Goal: Transaction & Acquisition: Download file/media

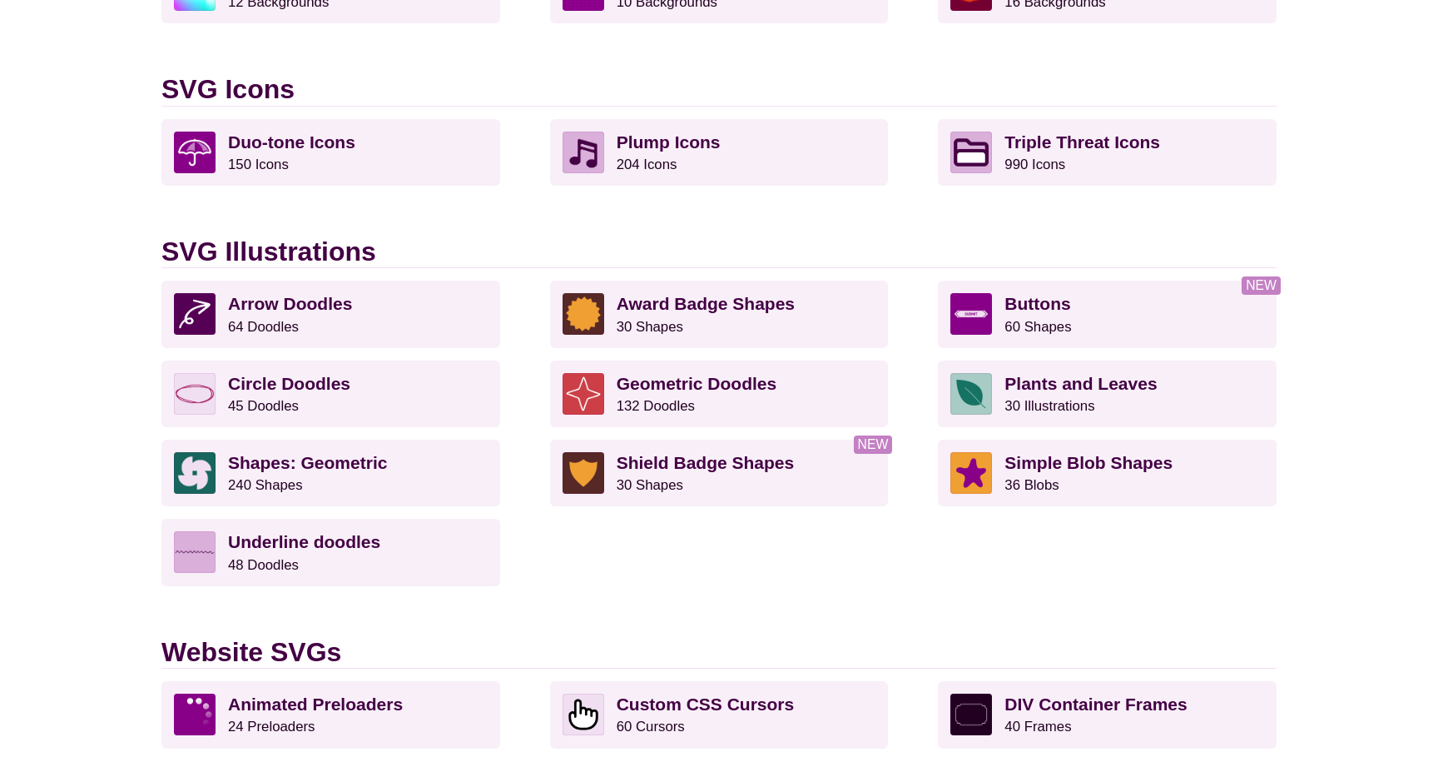
scroll to position [1074, 0]
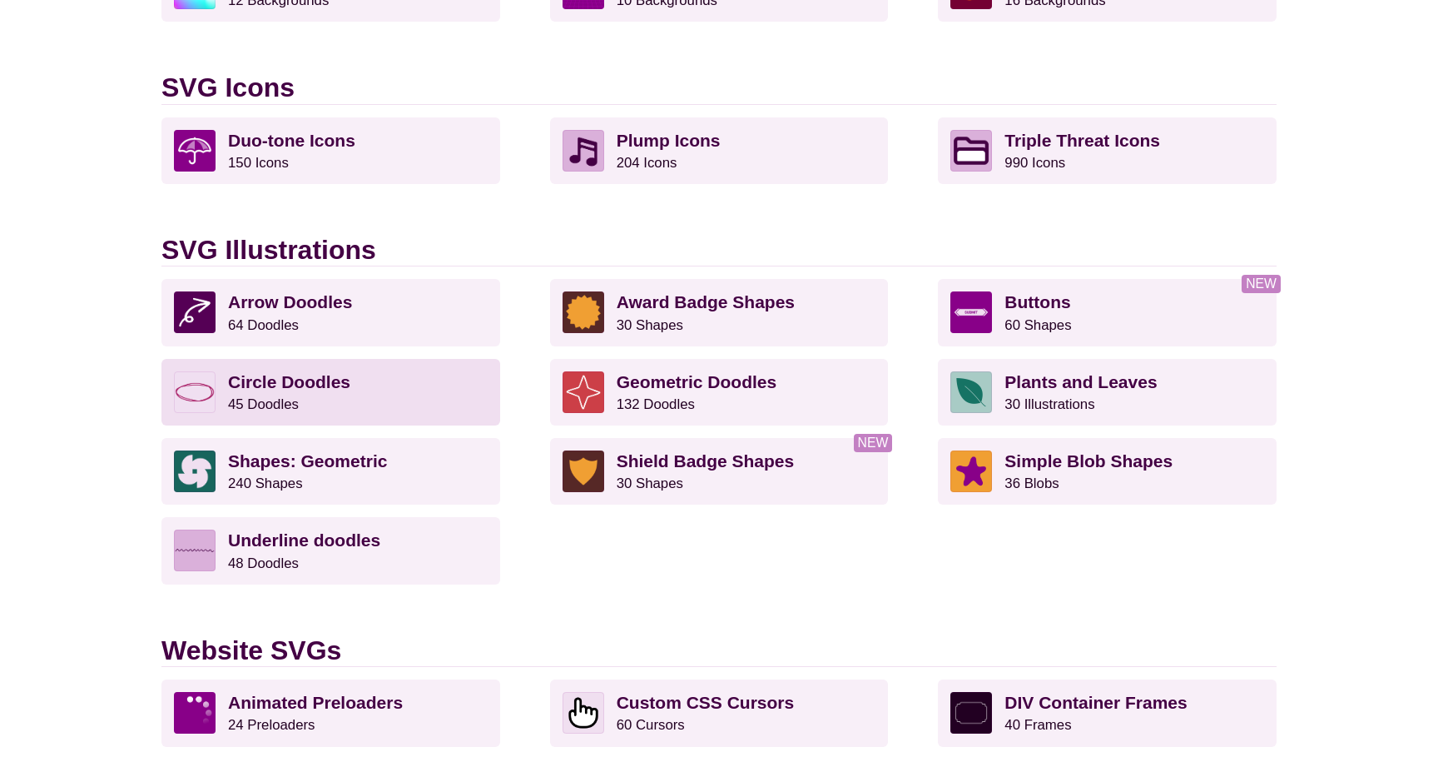
click at [321, 372] on strong "Circle Doodles" at bounding box center [289, 381] width 122 height 19
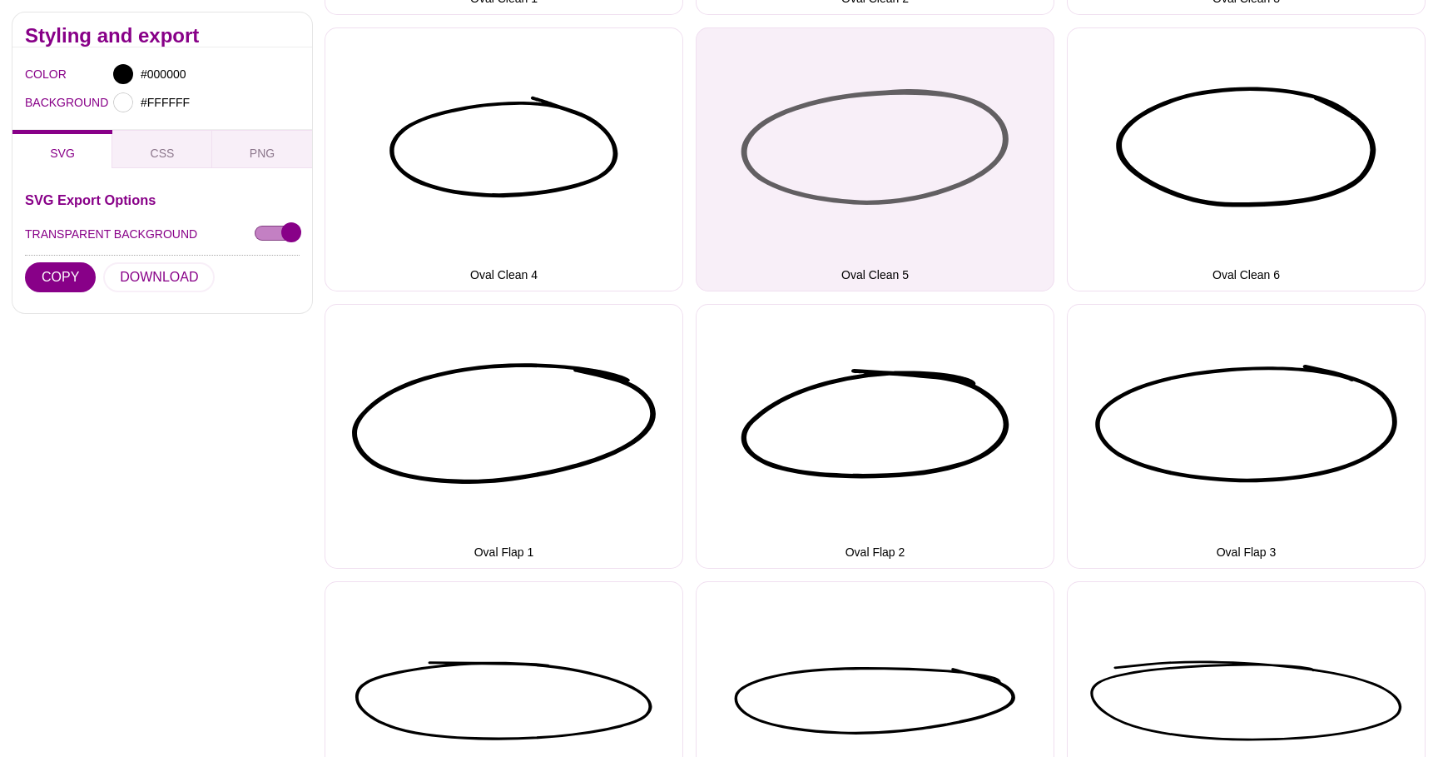
scroll to position [1692, 0]
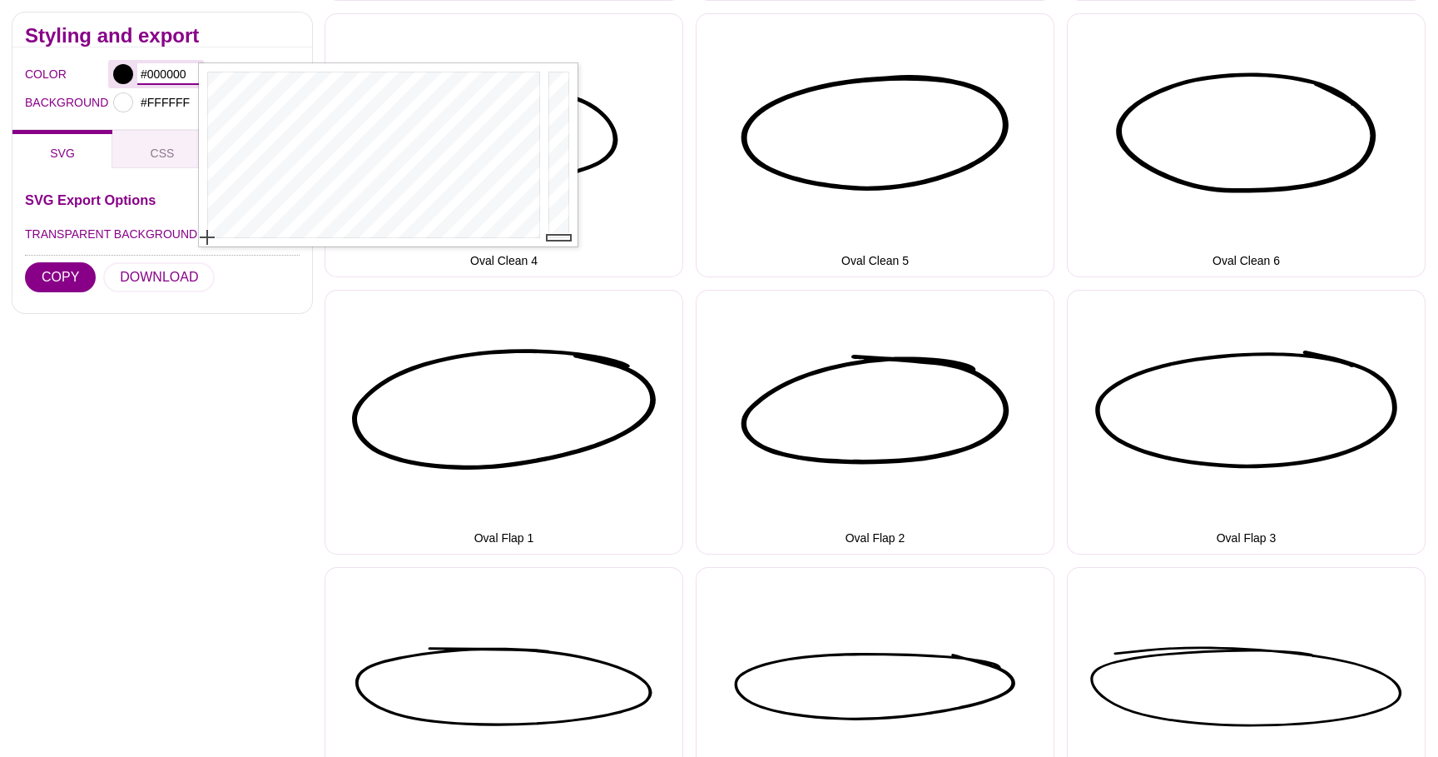
click at [158, 69] on input "#000000" at bounding box center [168, 74] width 62 height 22
paste input "EFAD2A"
type input "#EFAD2A"
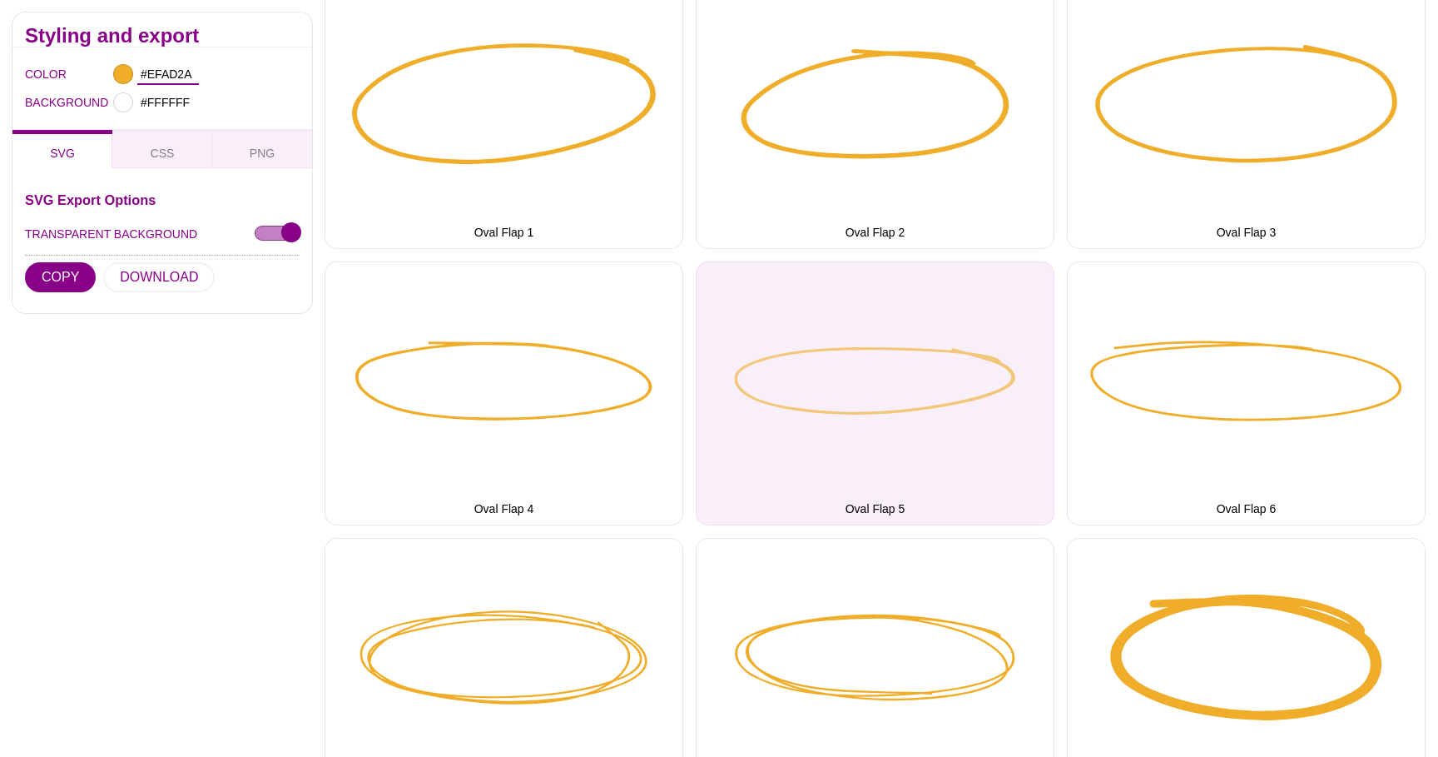
scroll to position [1999, 0]
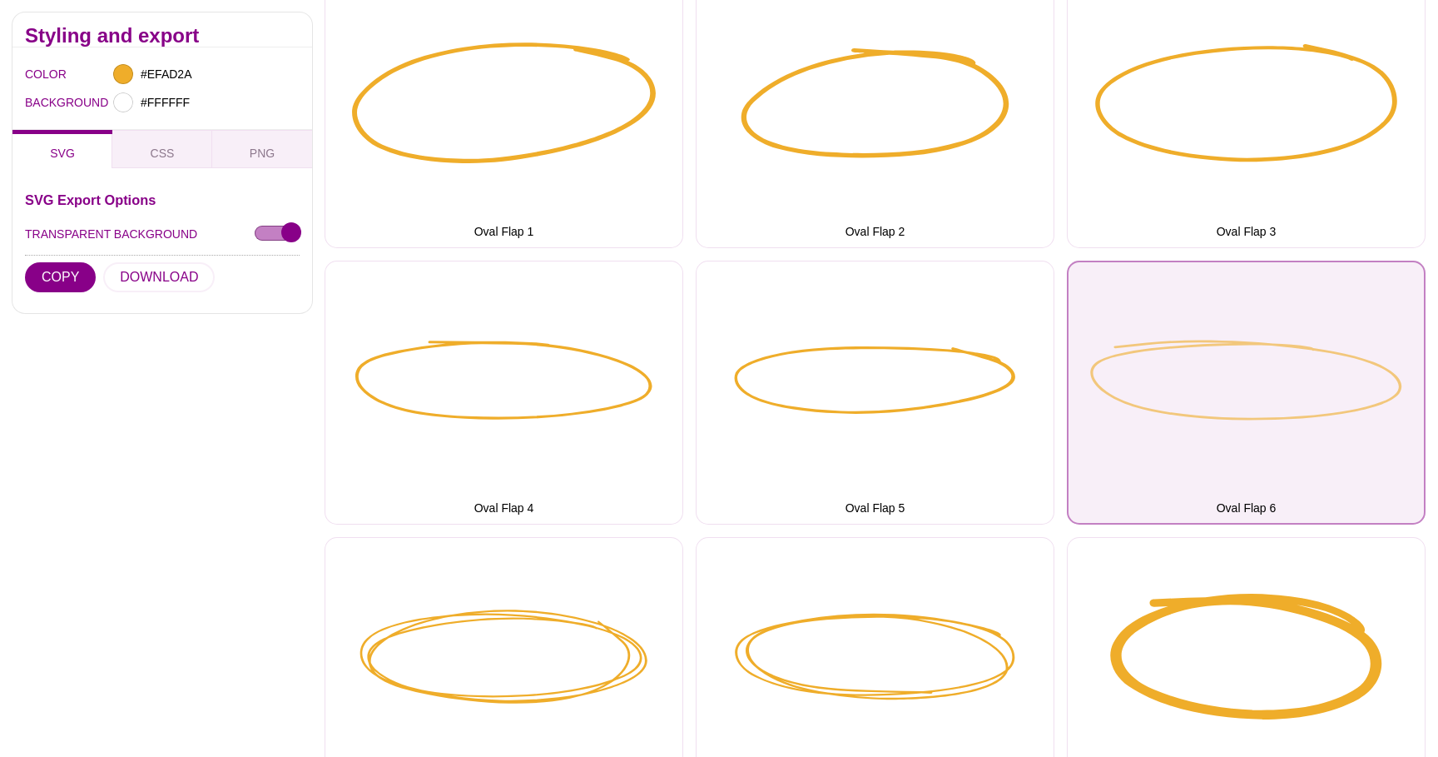
click at [1152, 390] on button "Oval Flap 6" at bounding box center [1246, 393] width 359 height 264
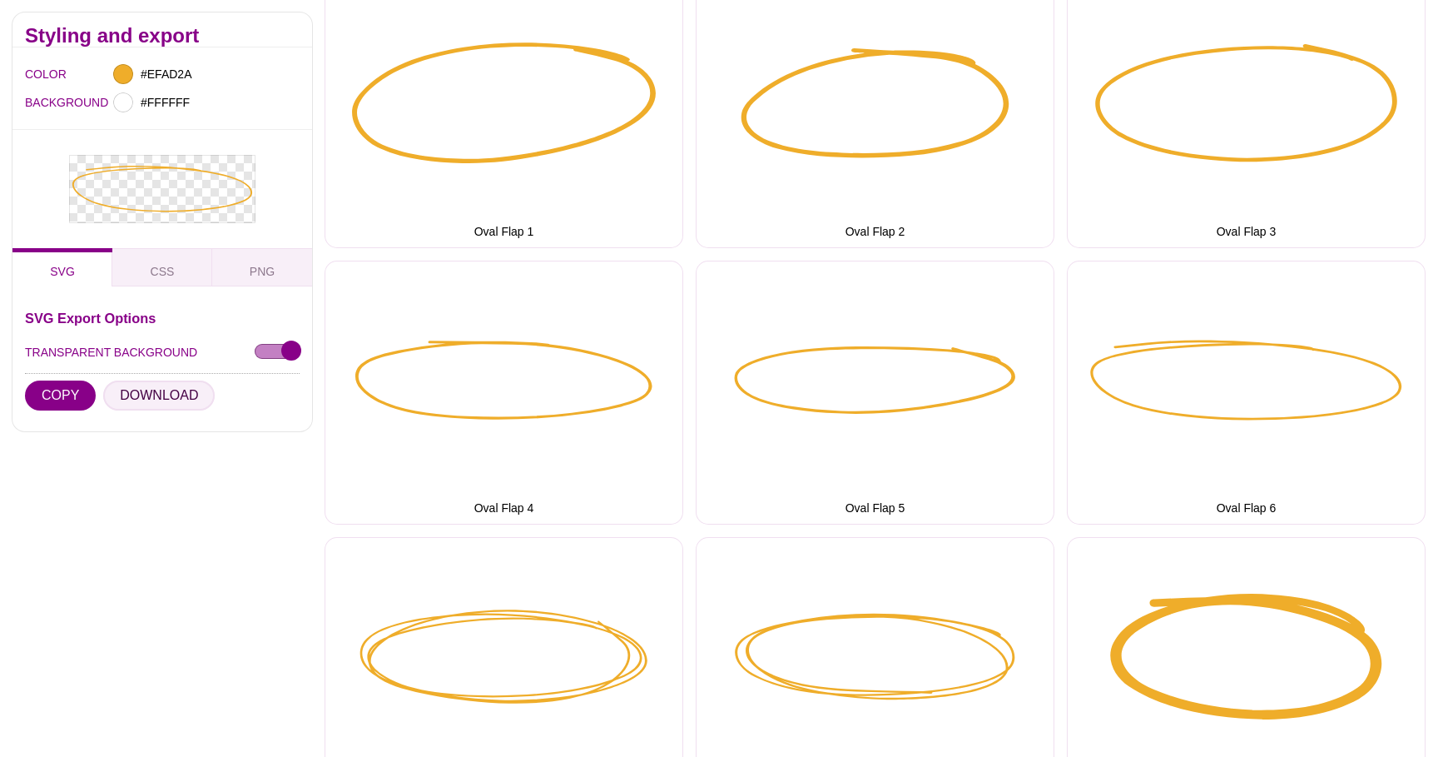
click at [140, 395] on button "DOWNLOAD" at bounding box center [159, 395] width 112 height 30
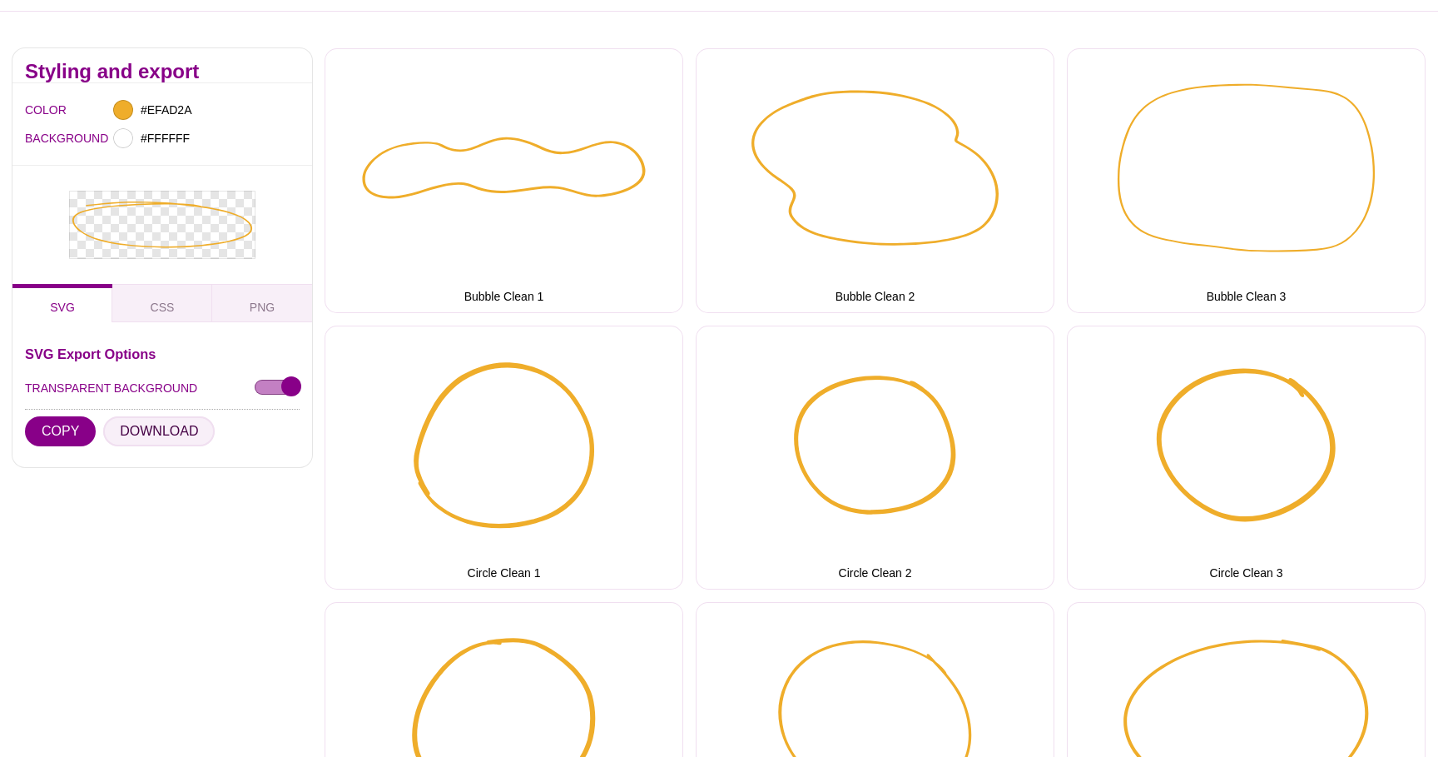
scroll to position [0, 0]
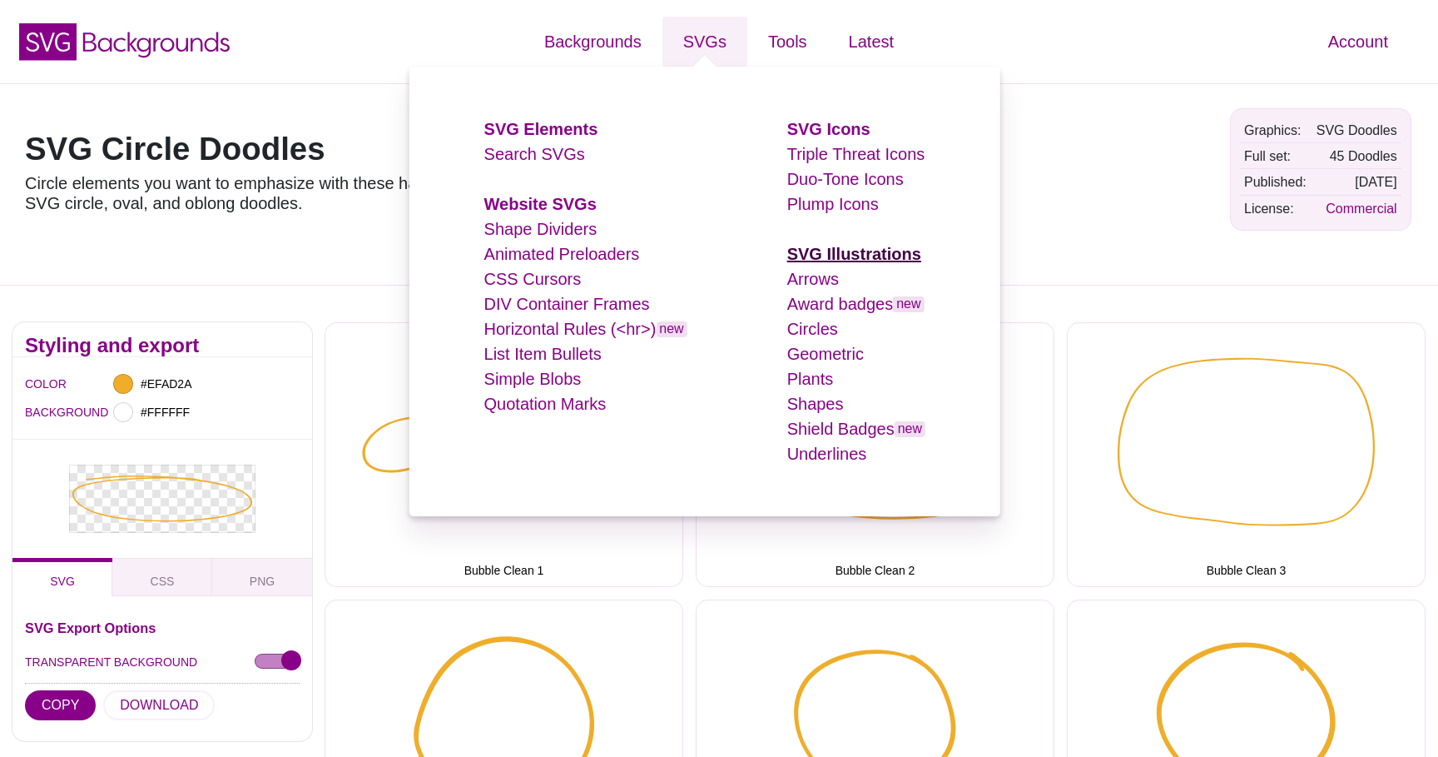
click at [854, 257] on strong "SVG Illustrations" at bounding box center [854, 254] width 134 height 18
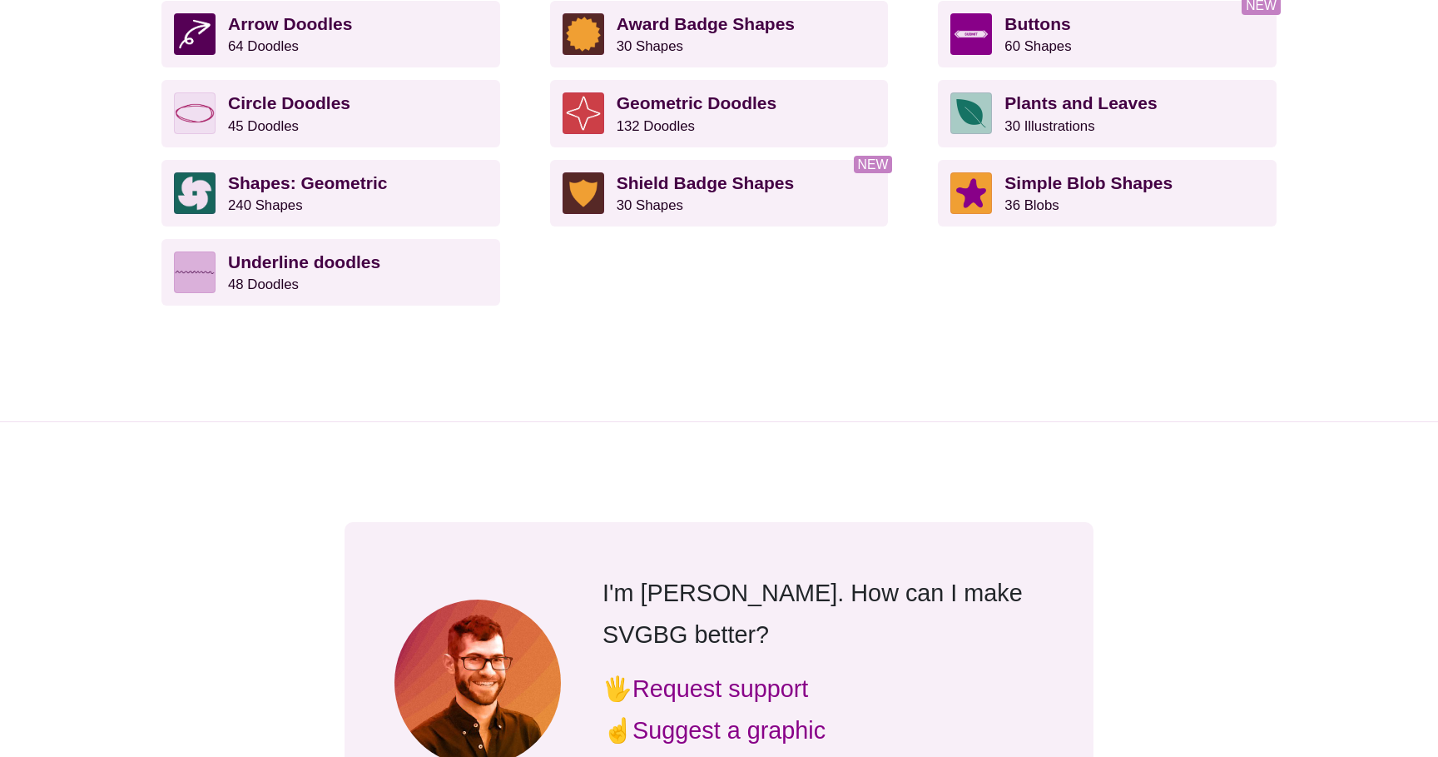
scroll to position [646, 0]
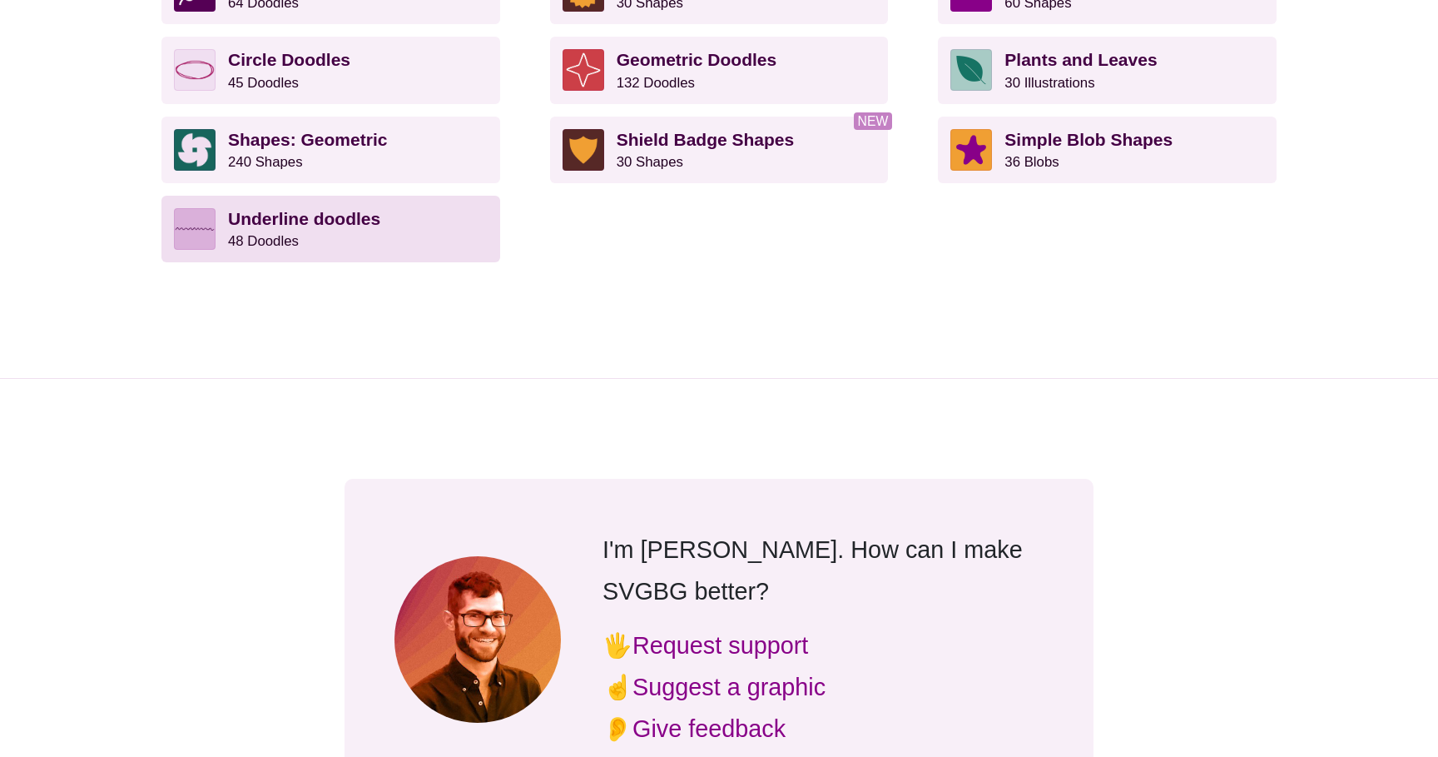
click at [332, 221] on strong "Underline doodles" at bounding box center [304, 218] width 152 height 19
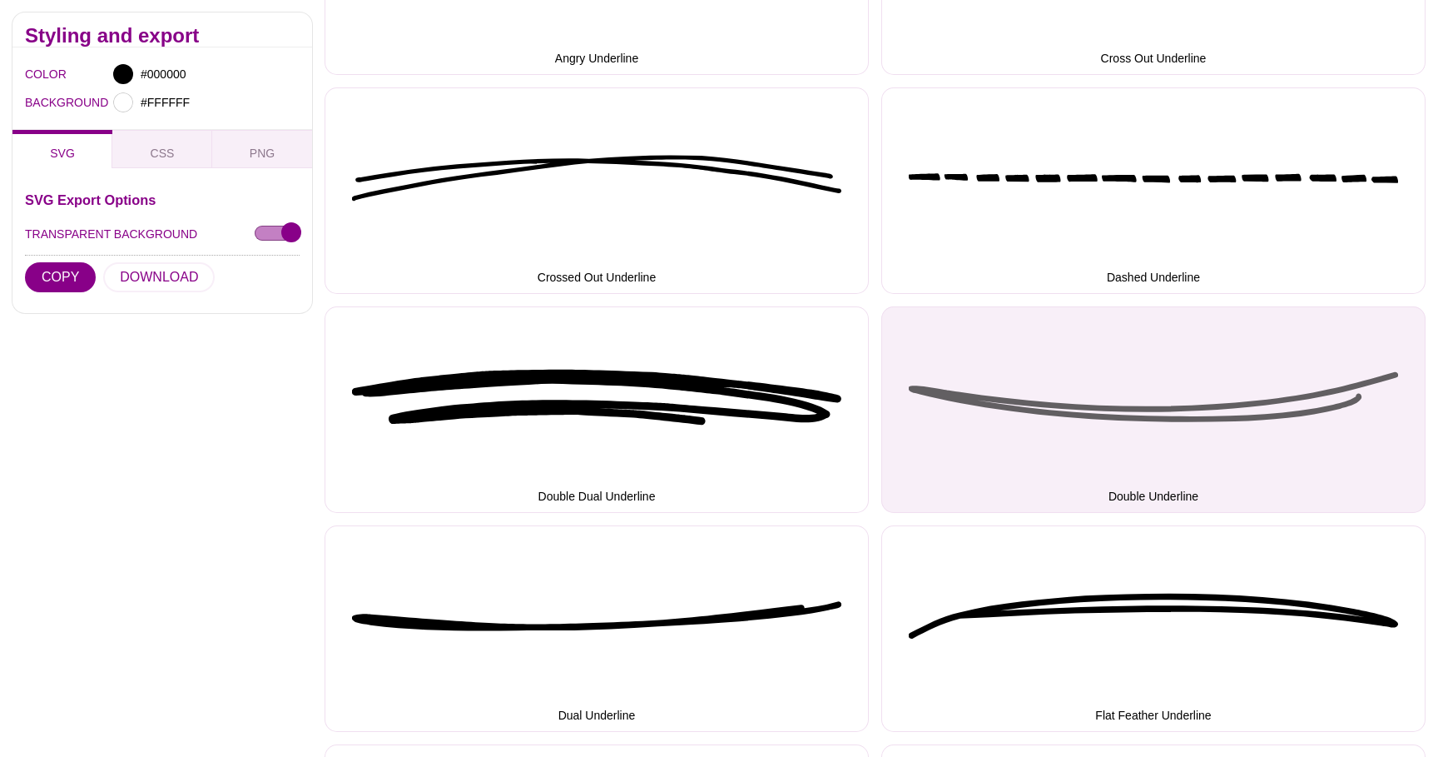
scroll to position [677, 0]
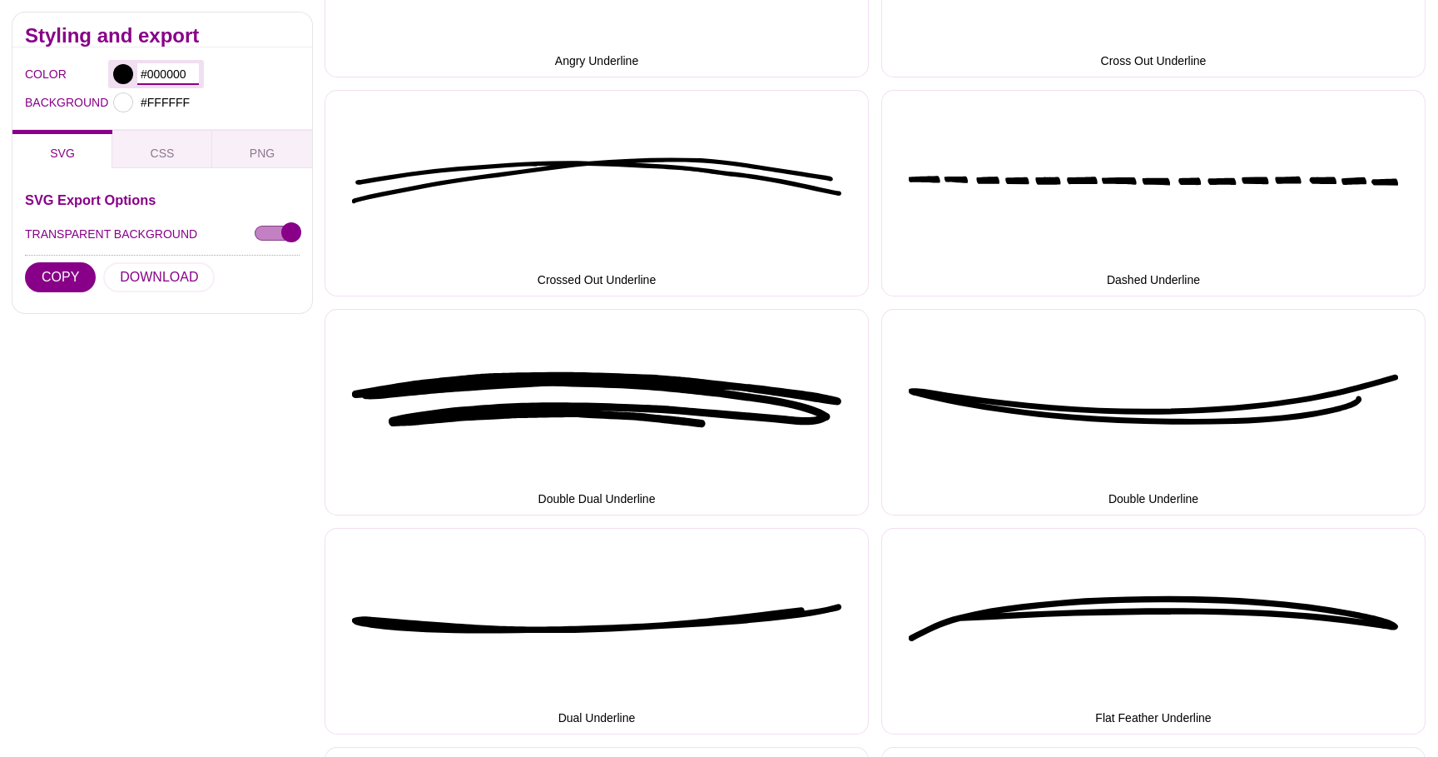
click at [191, 70] on input "#000000" at bounding box center [168, 74] width 62 height 22
paste input "EFAD2A"
type input "#EFAD2A"
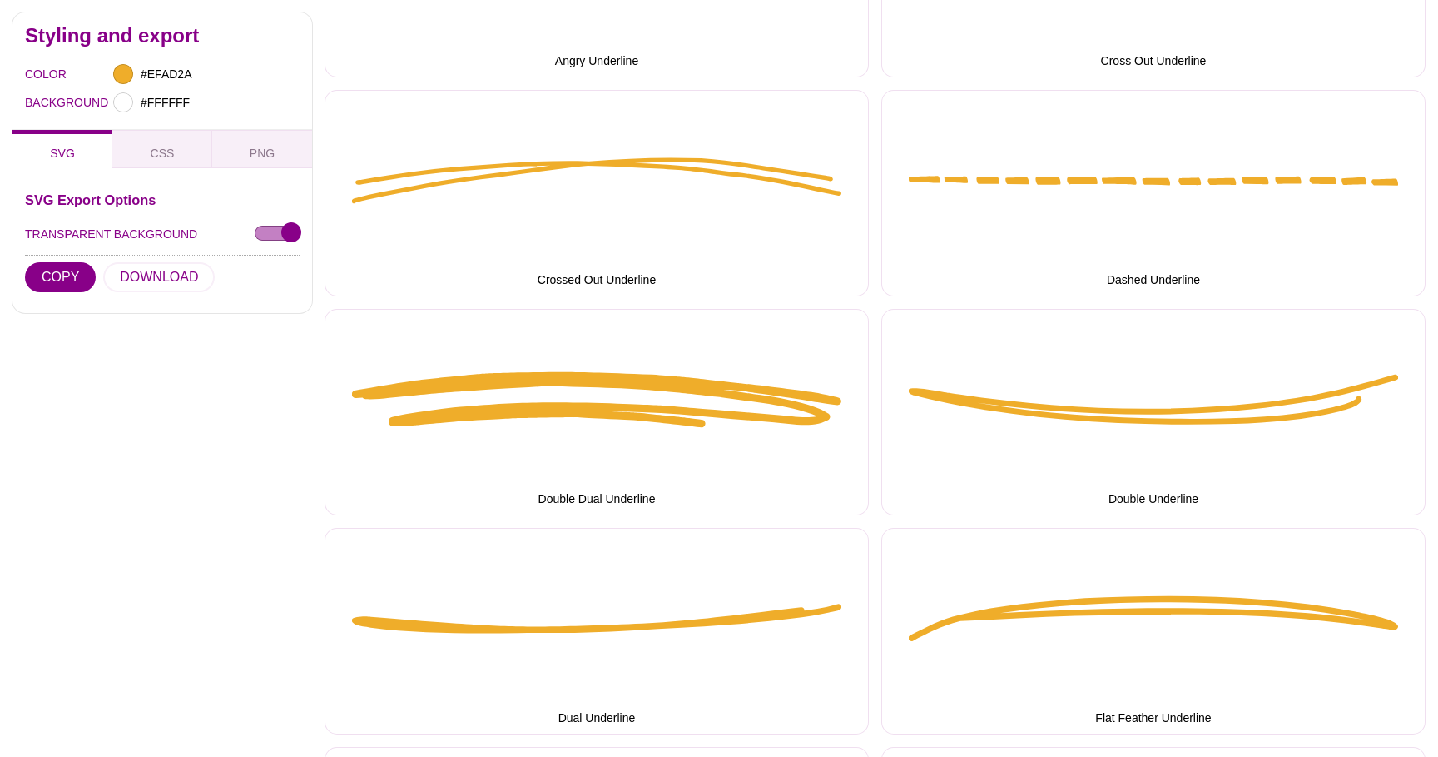
click at [221, 46] on div "Styling and export" at bounding box center [162, 29] width 300 height 35
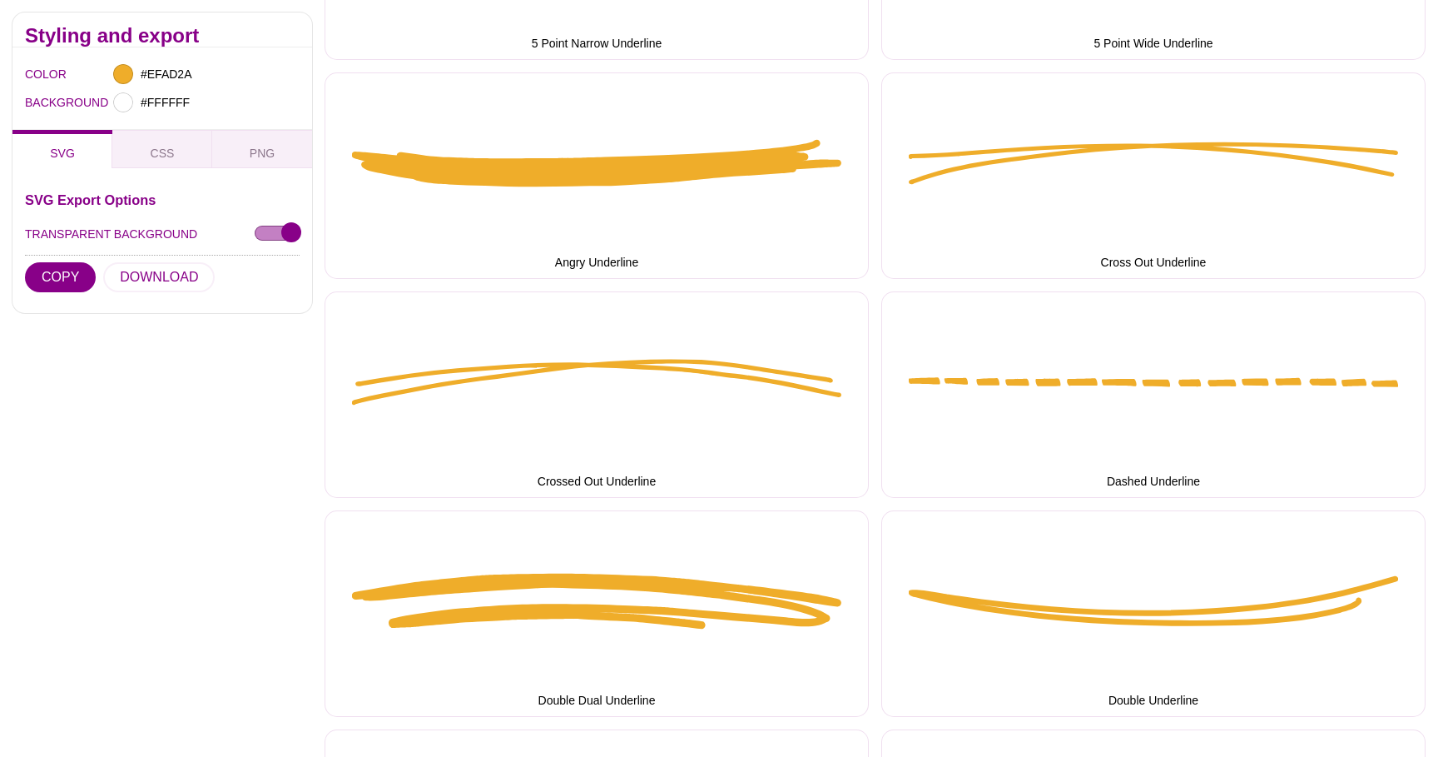
scroll to position [469, 0]
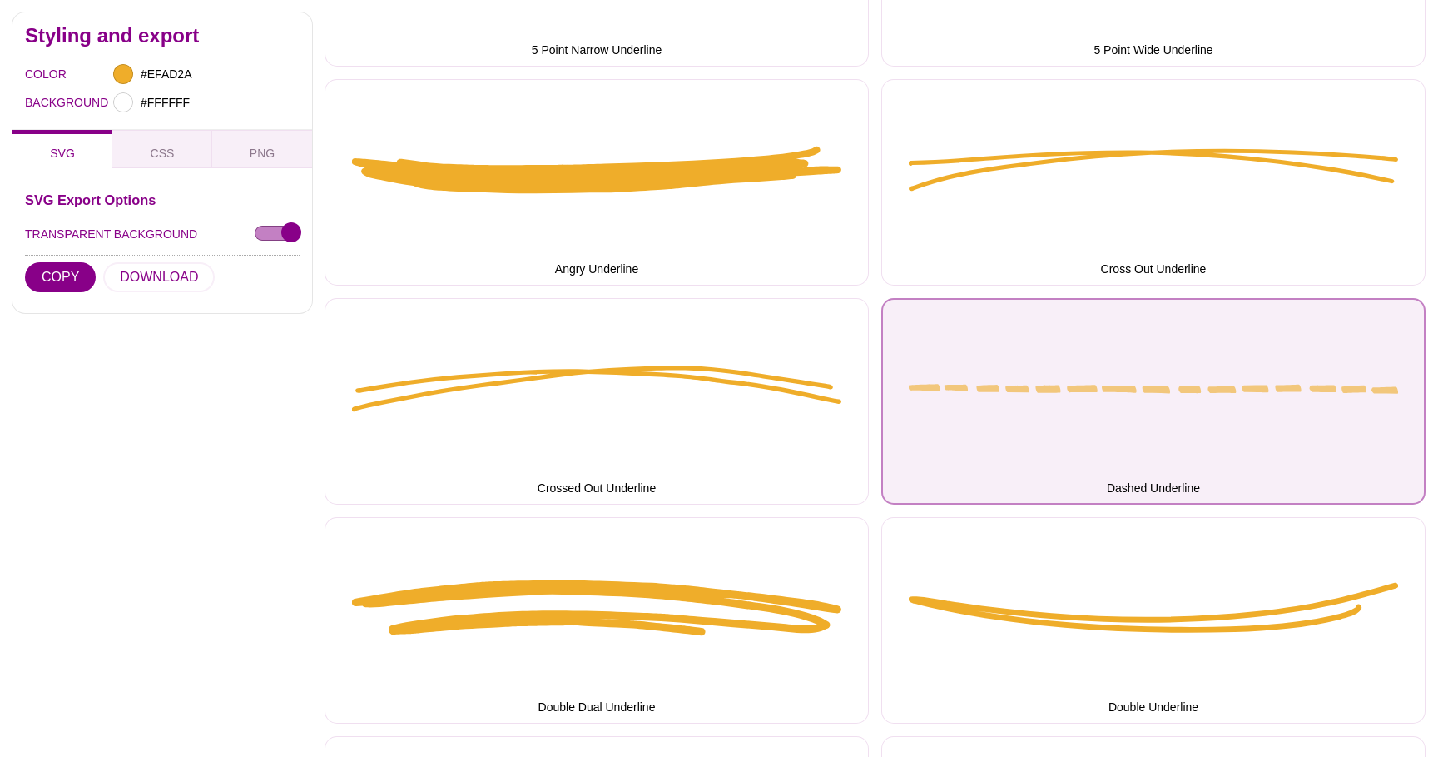
click at [962, 391] on button "Dashed Underline" at bounding box center [1154, 401] width 544 height 206
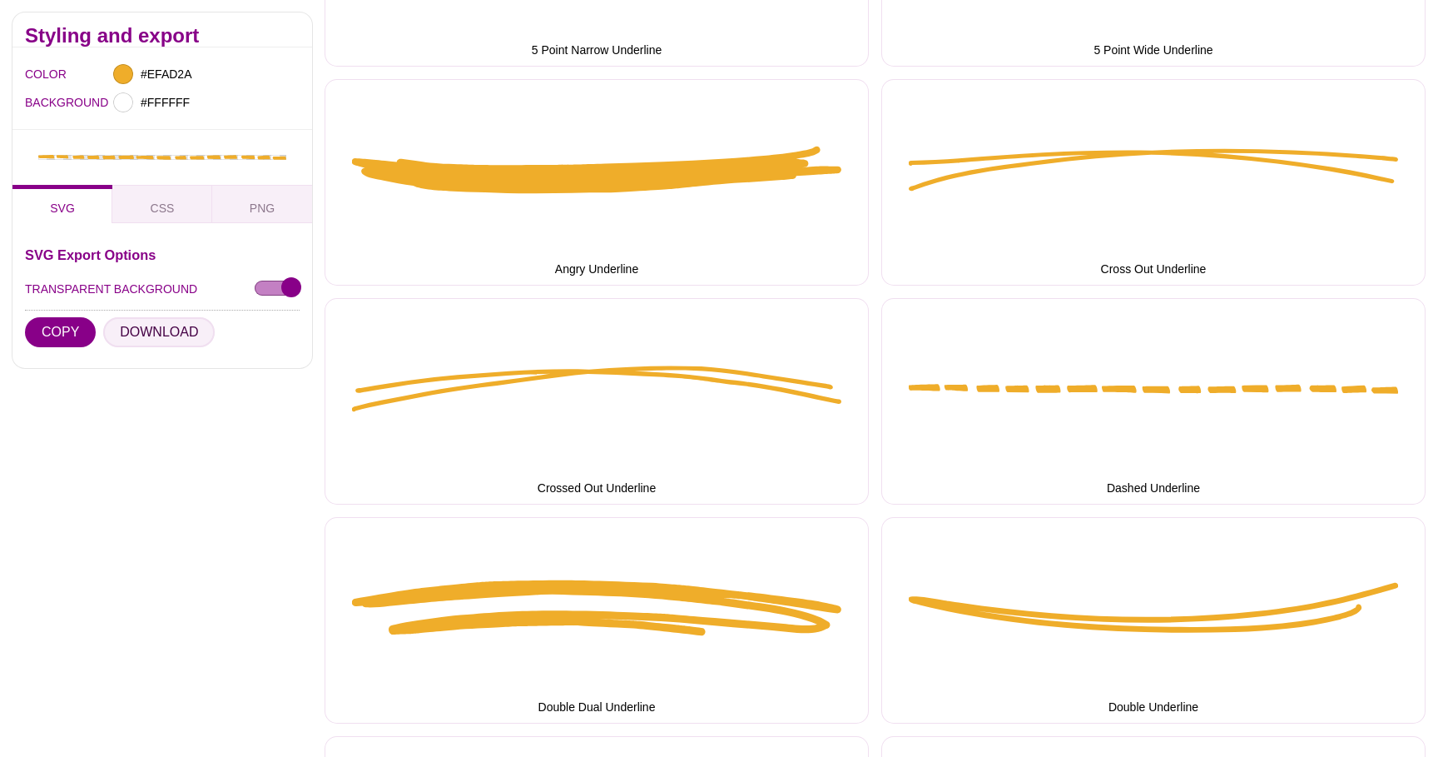
click at [200, 335] on button "DOWNLOAD" at bounding box center [159, 332] width 112 height 30
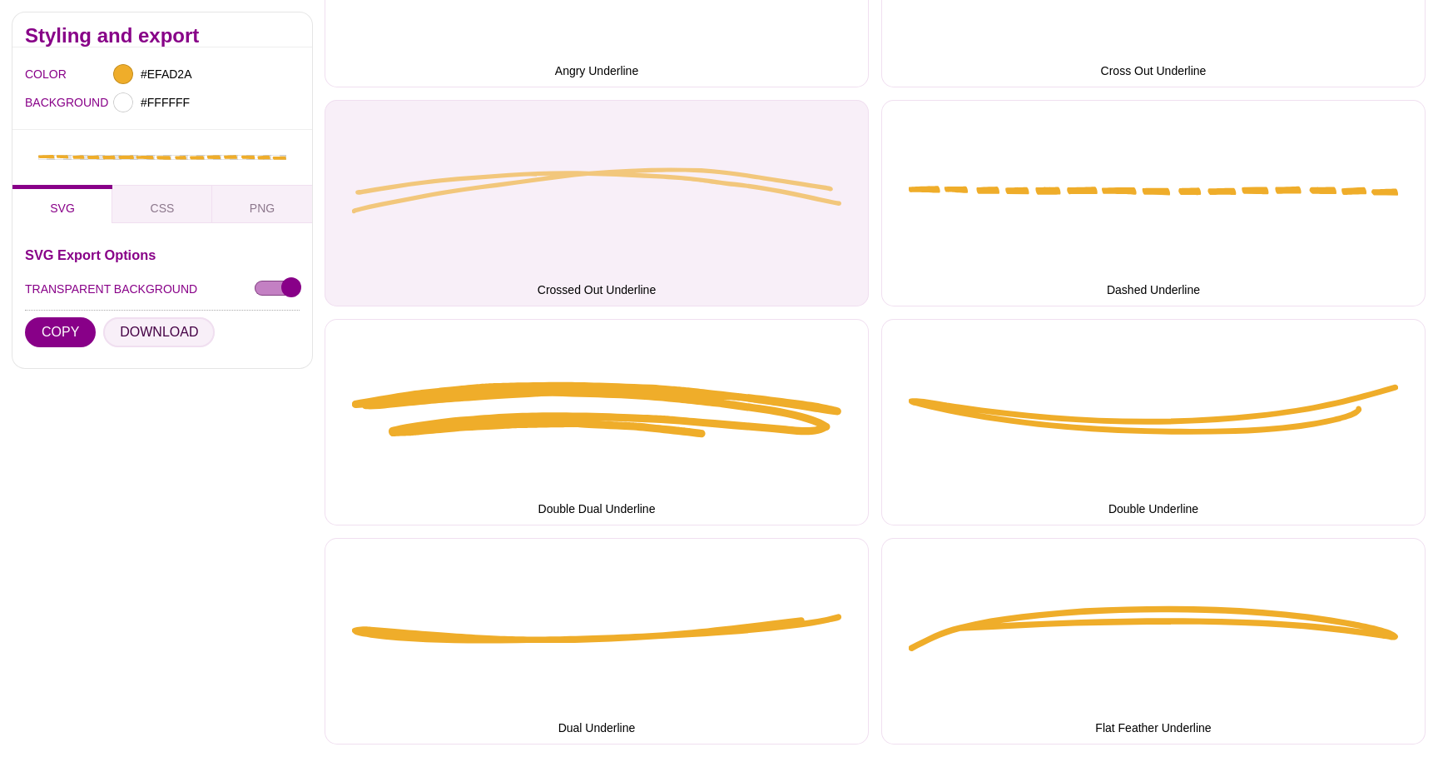
scroll to position [0, 0]
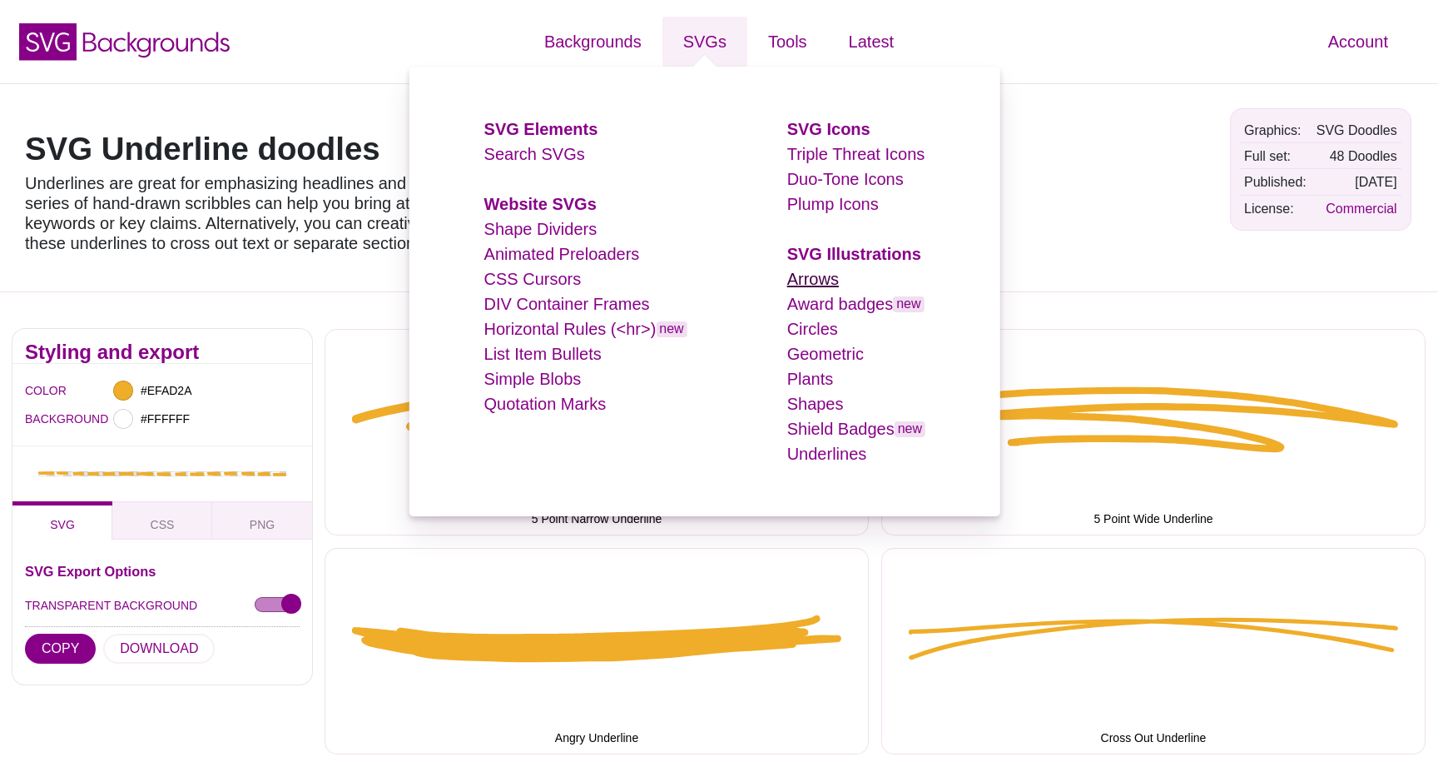
click at [802, 287] on link "Arrows" at bounding box center [813, 279] width 52 height 18
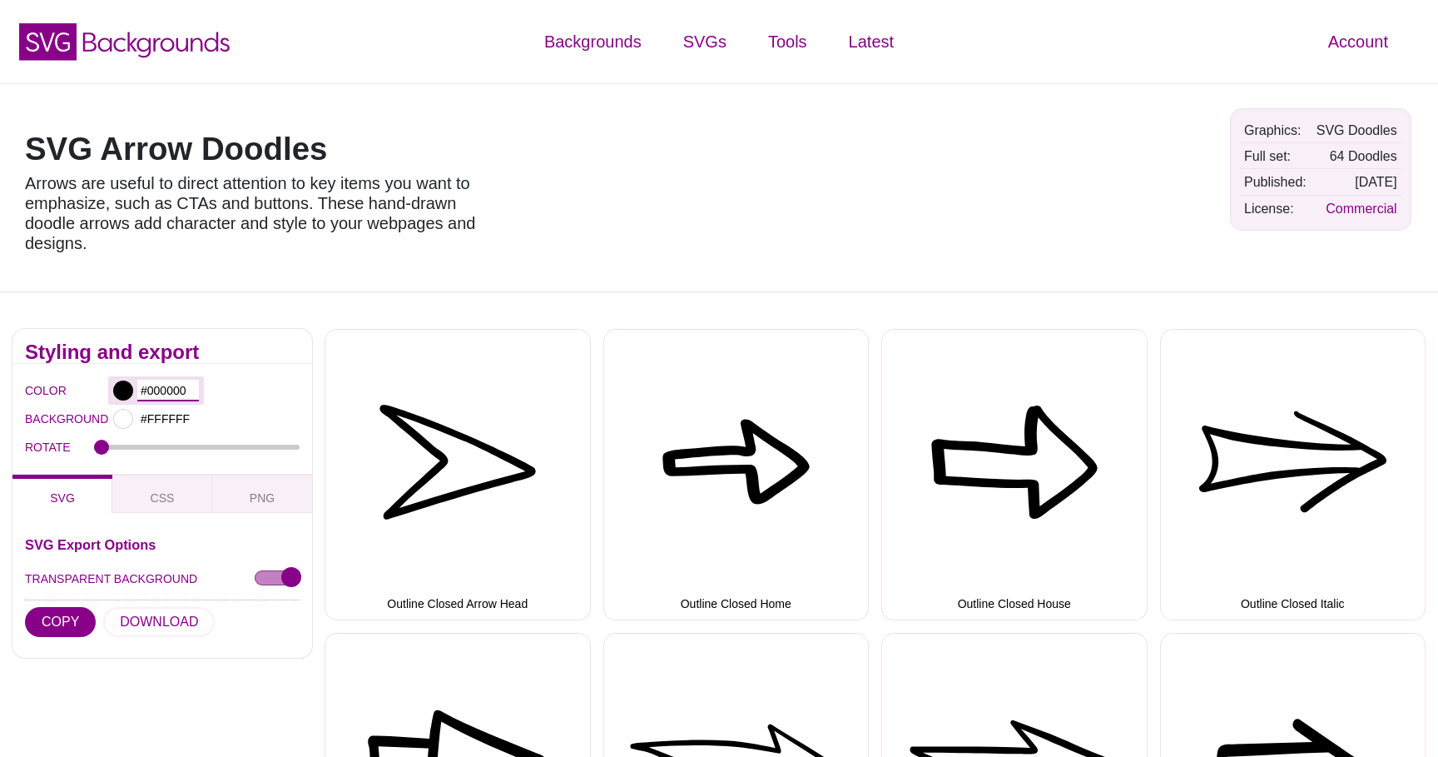
click at [161, 397] on input "#000000" at bounding box center [168, 391] width 62 height 22
paste input "text"
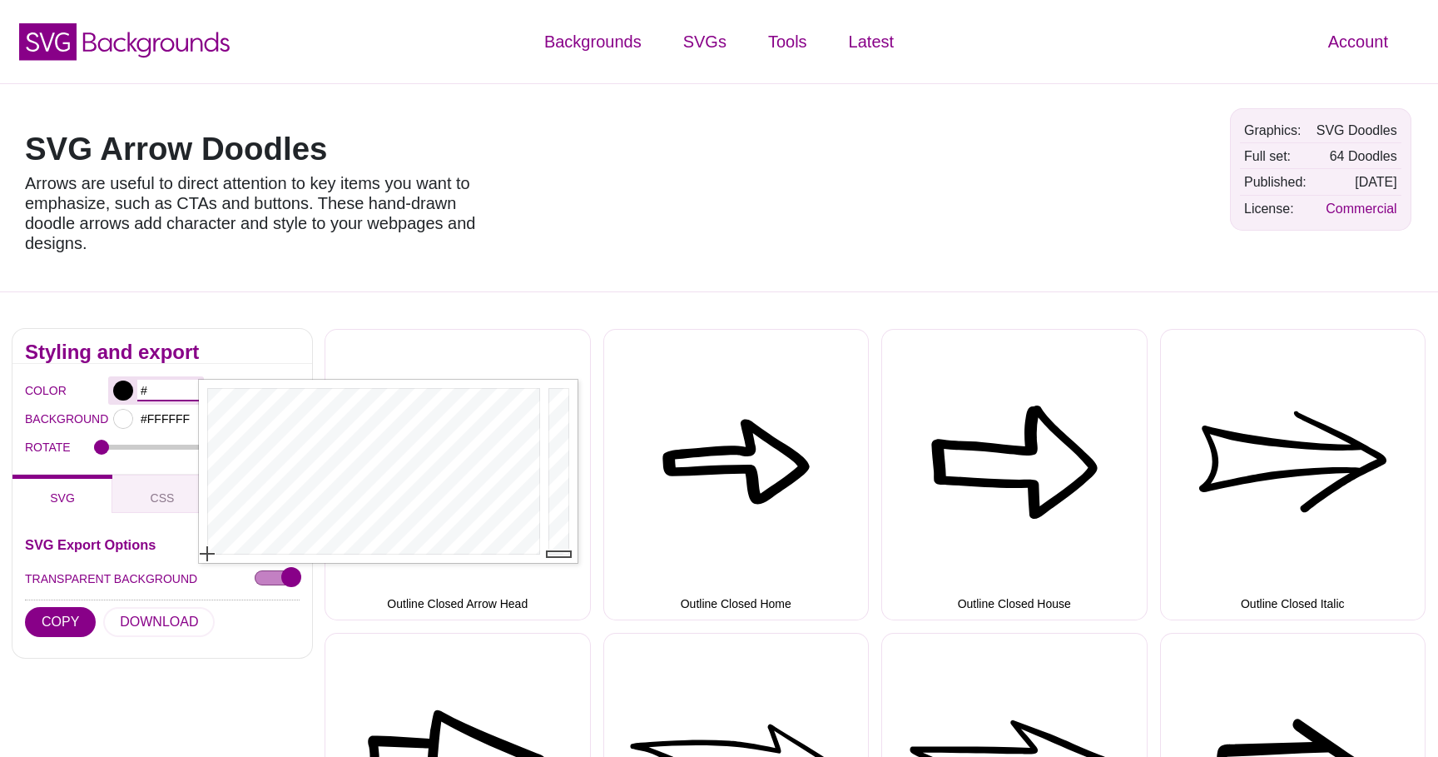
paste input "text"
click at [156, 389] on input "#000000" at bounding box center [168, 391] width 62 height 22
paste input "EFAD2A"
type input "#EFAD2A"
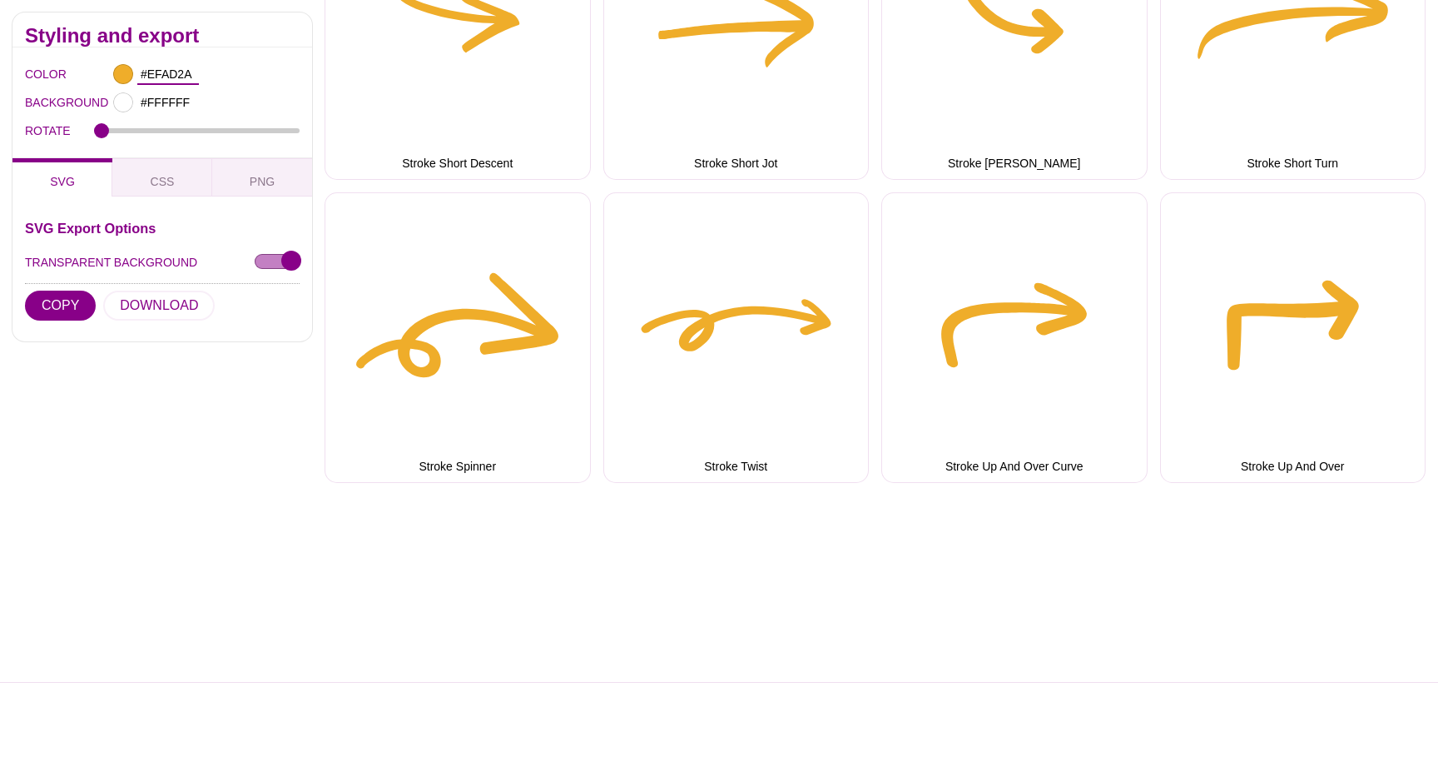
scroll to position [4686, 0]
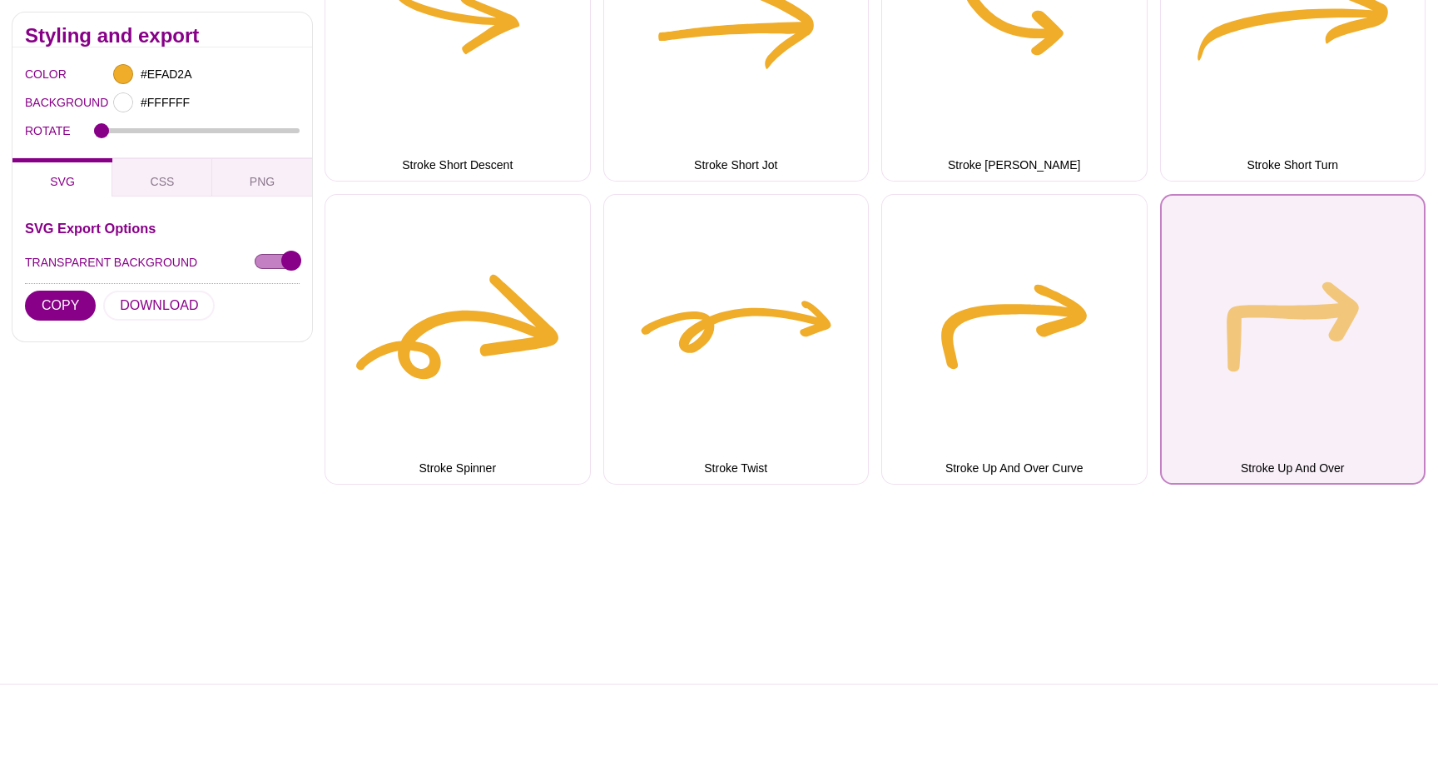
click at [1235, 310] on button "Stroke Up And Over" at bounding box center [1293, 339] width 266 height 291
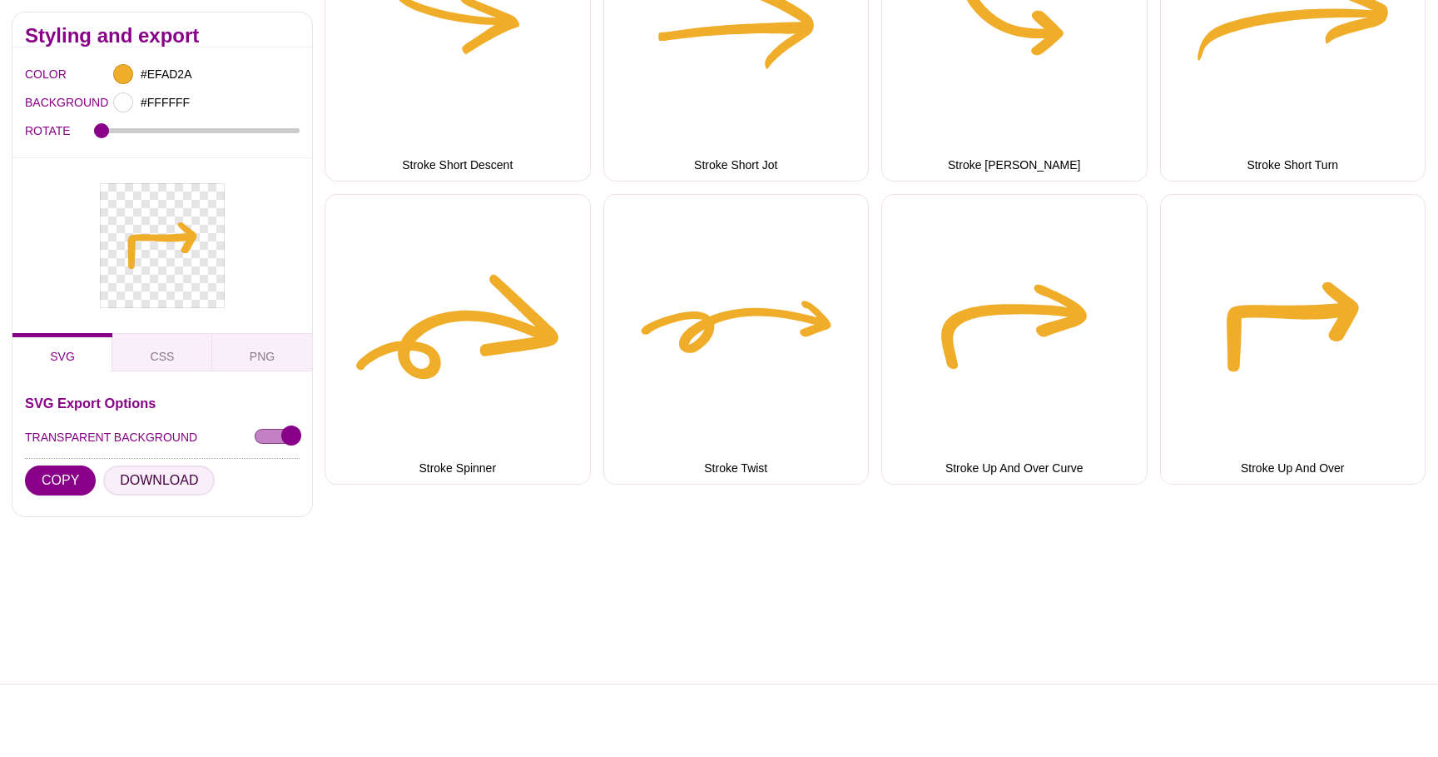
click at [187, 478] on button "DOWNLOAD" at bounding box center [159, 480] width 112 height 30
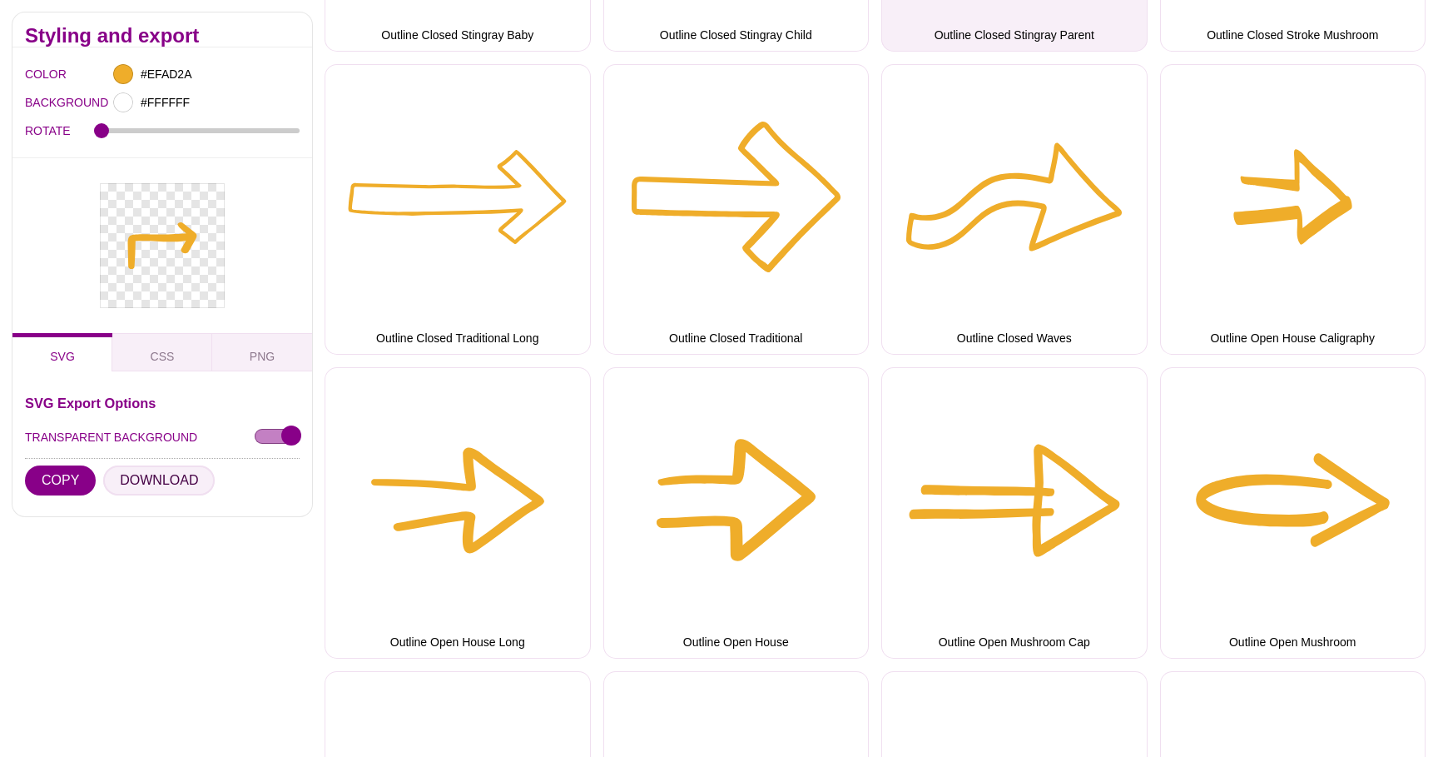
scroll to position [1195, 0]
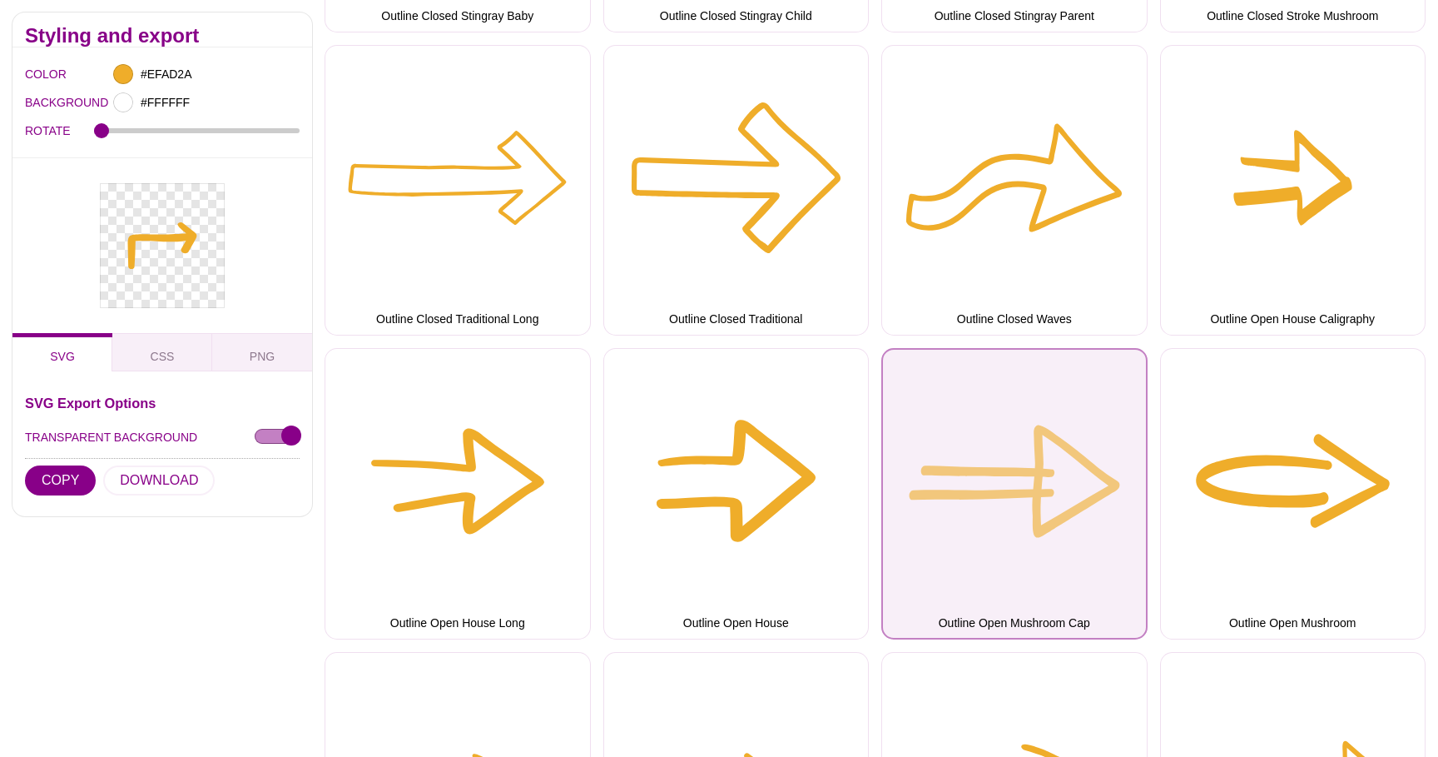
click at [931, 479] on button "Outline Open Mushroom Cap" at bounding box center [1015, 493] width 266 height 291
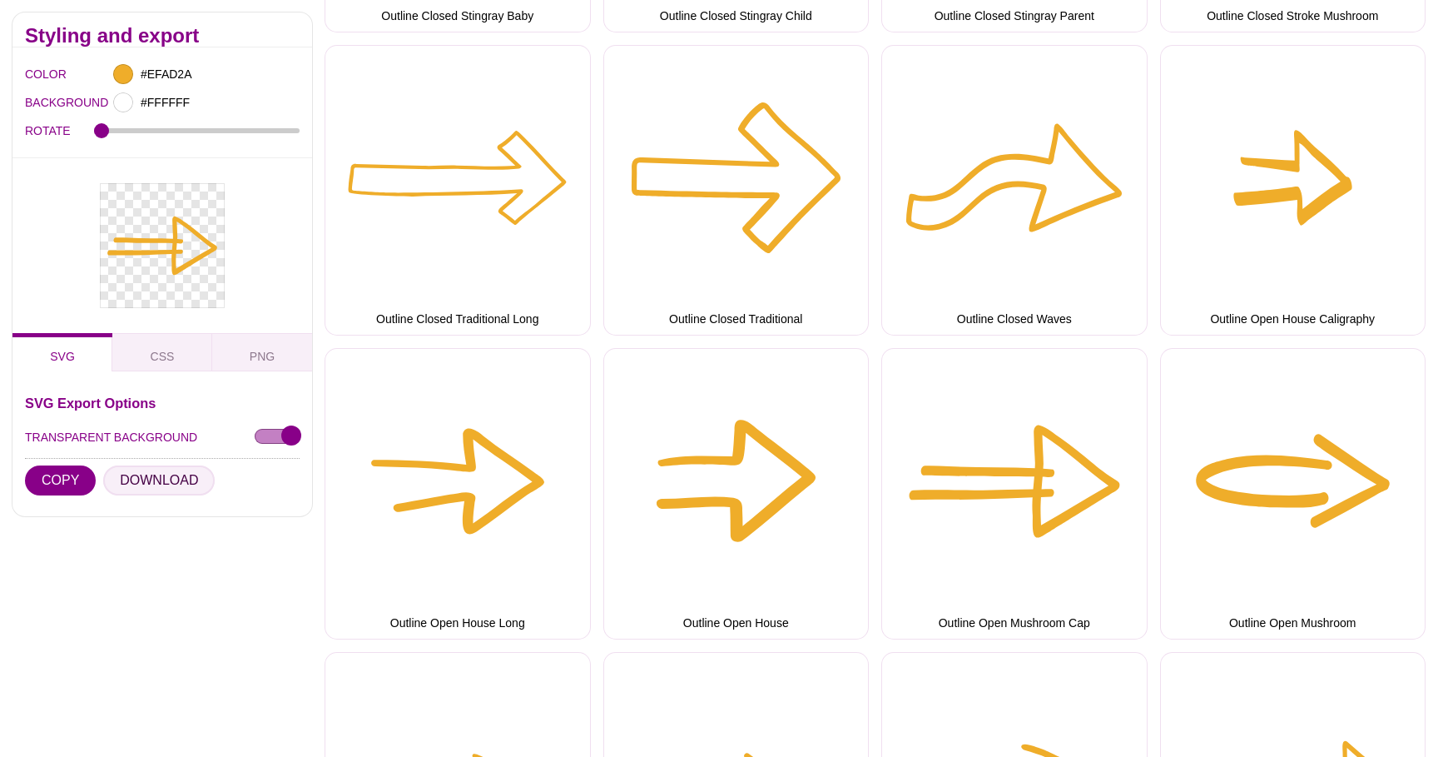
click at [171, 485] on button "DOWNLOAD" at bounding box center [159, 480] width 112 height 30
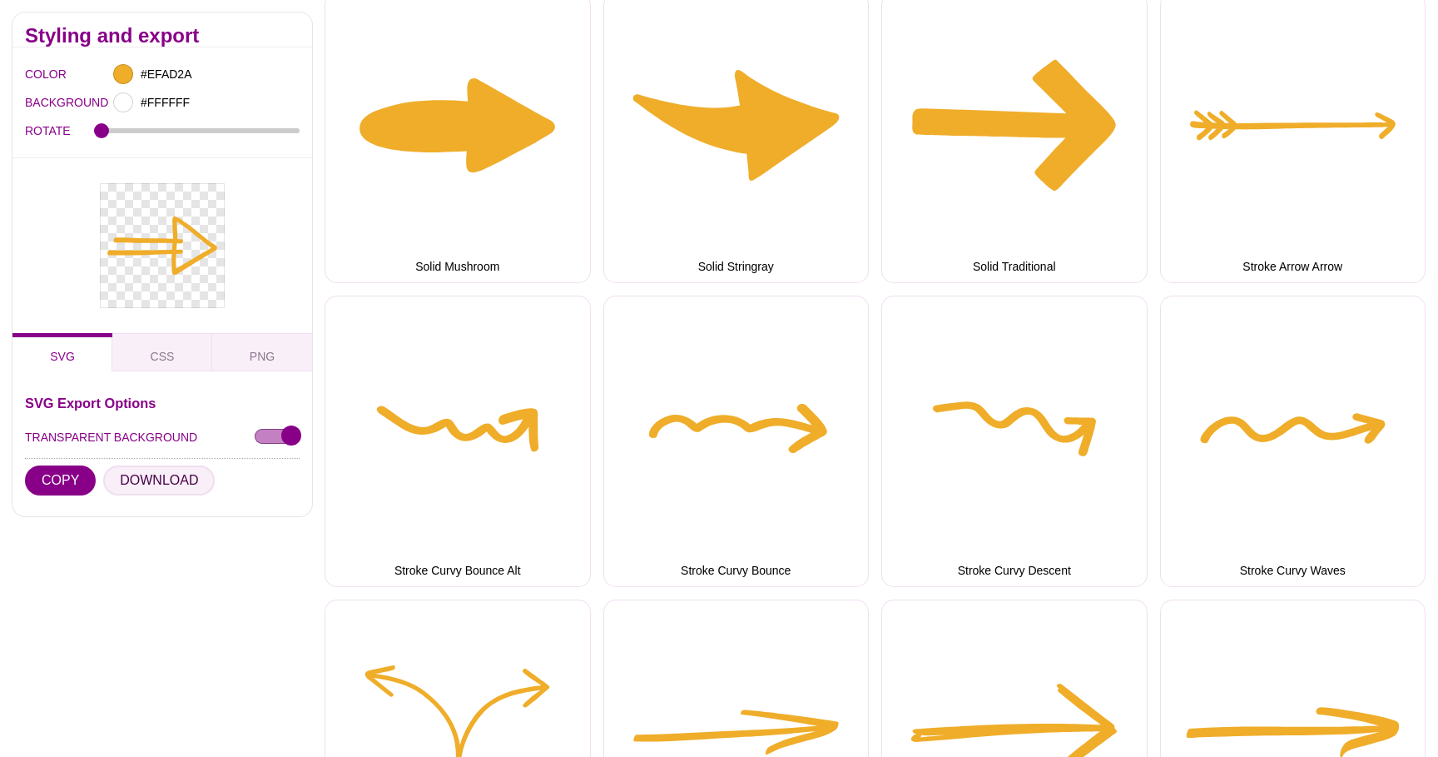
scroll to position [2456, 0]
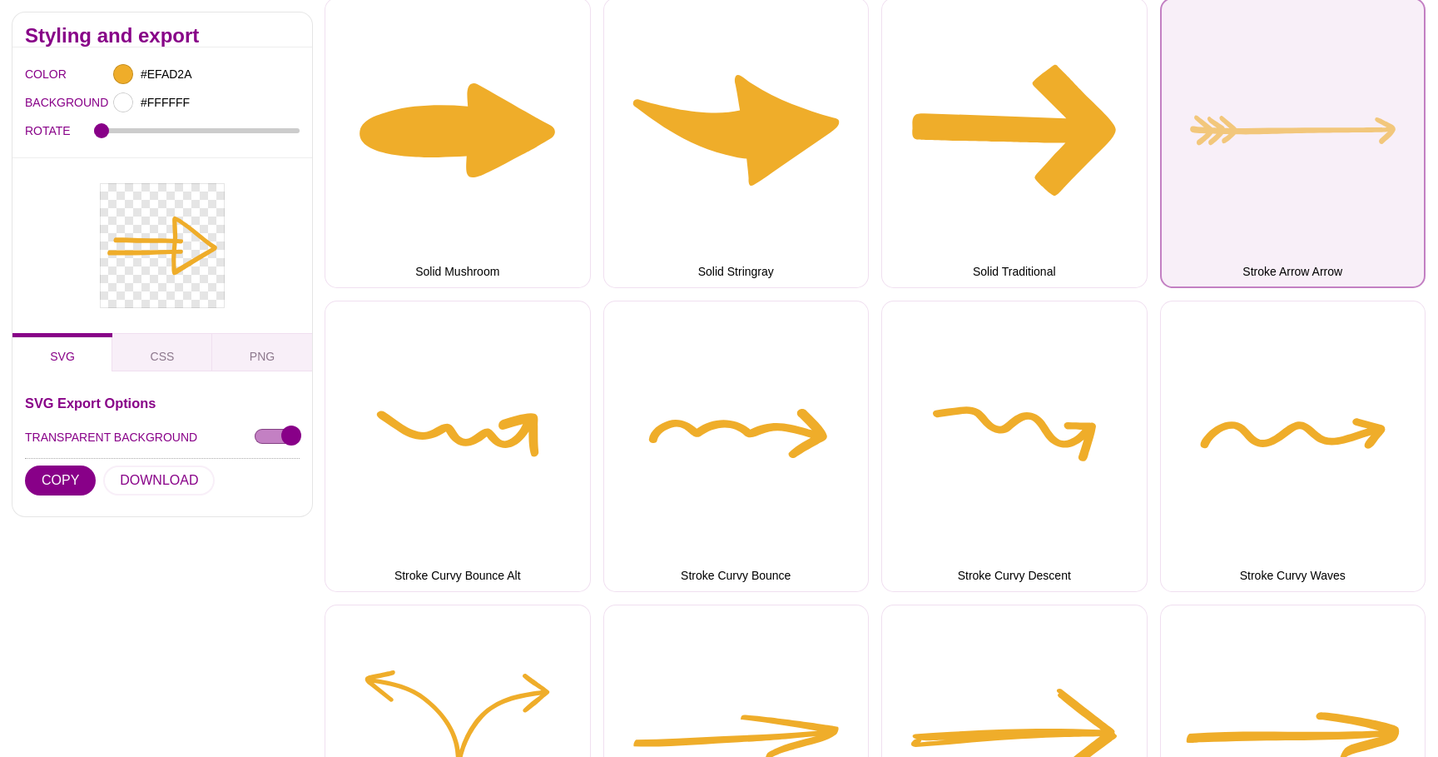
click at [1218, 201] on button "Stroke Arrow Arrow" at bounding box center [1293, 143] width 266 height 291
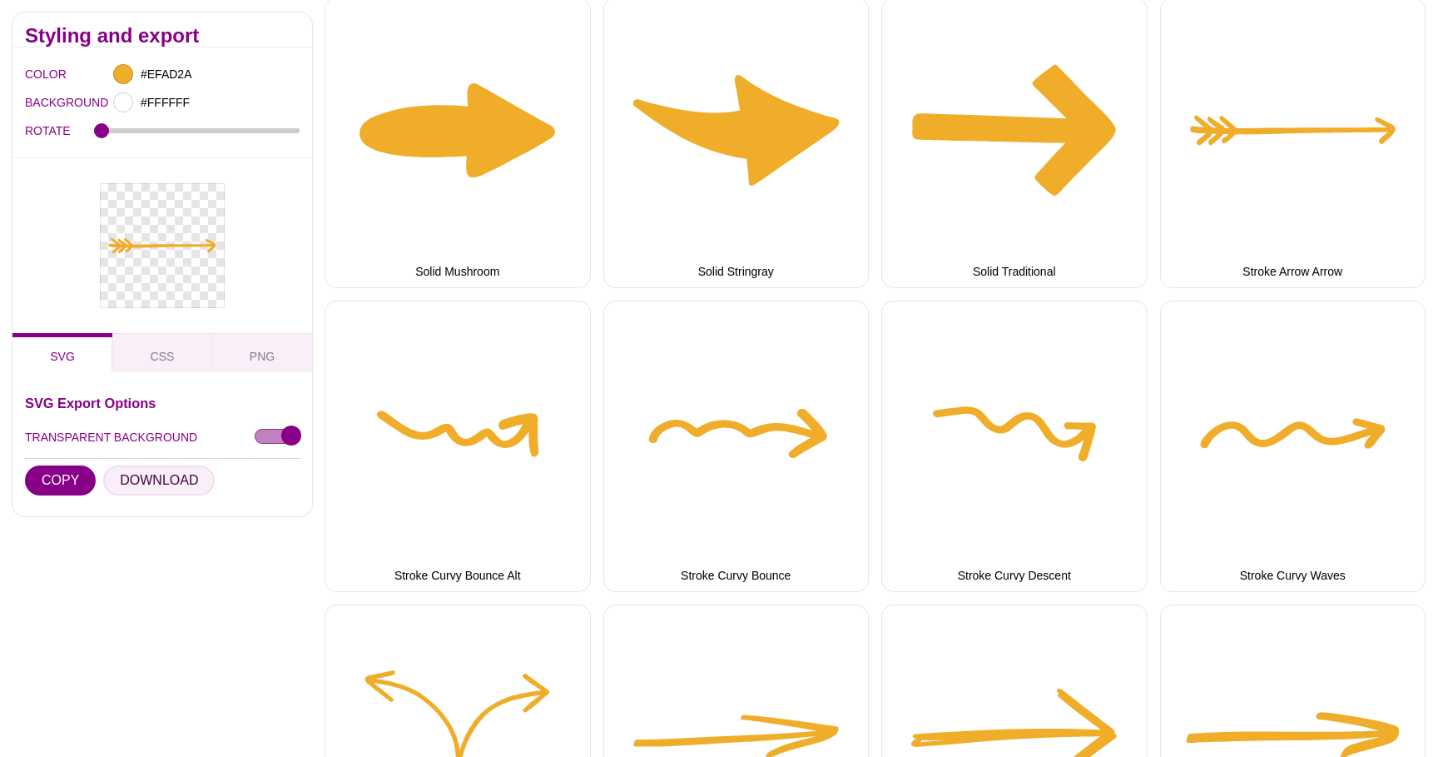
click at [194, 480] on button "DOWNLOAD" at bounding box center [159, 480] width 112 height 30
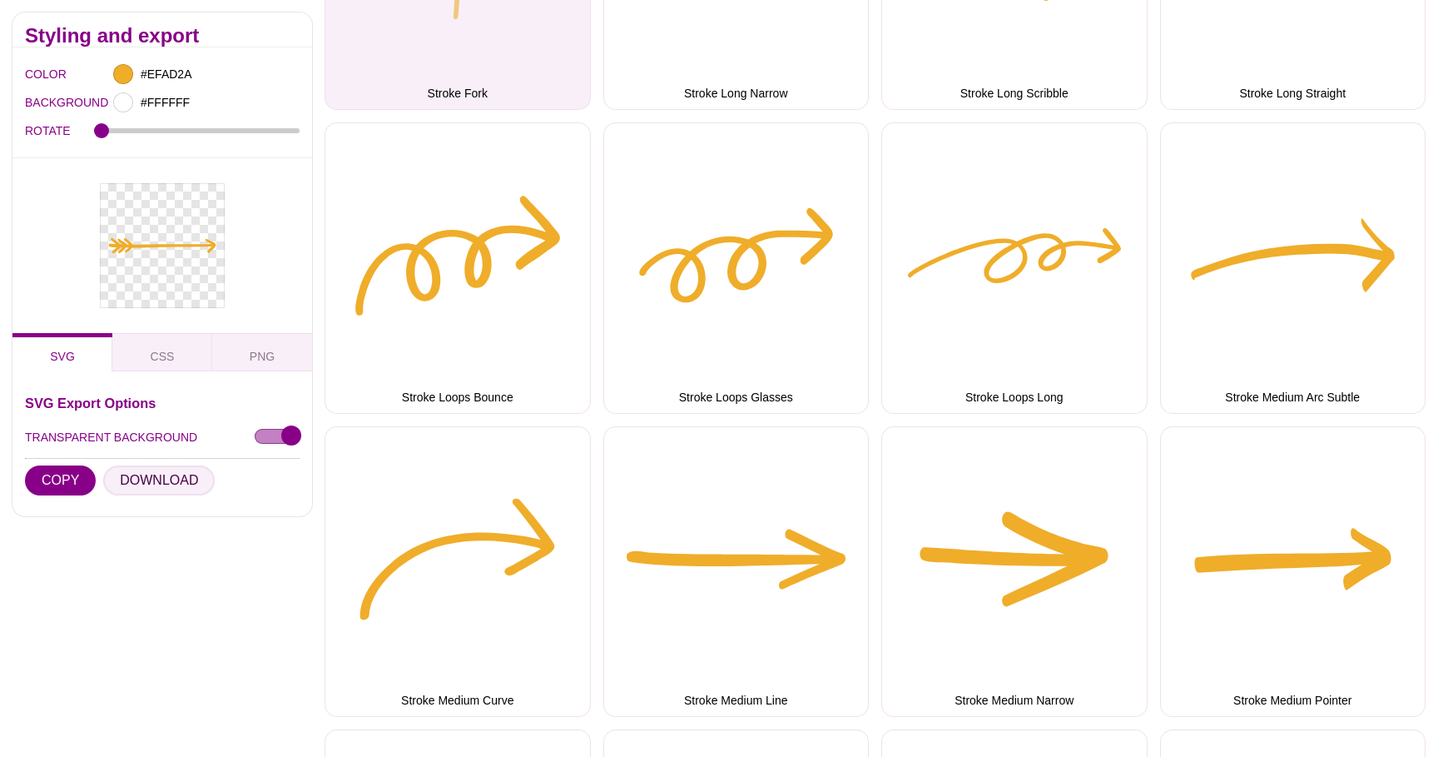
scroll to position [3256, 0]
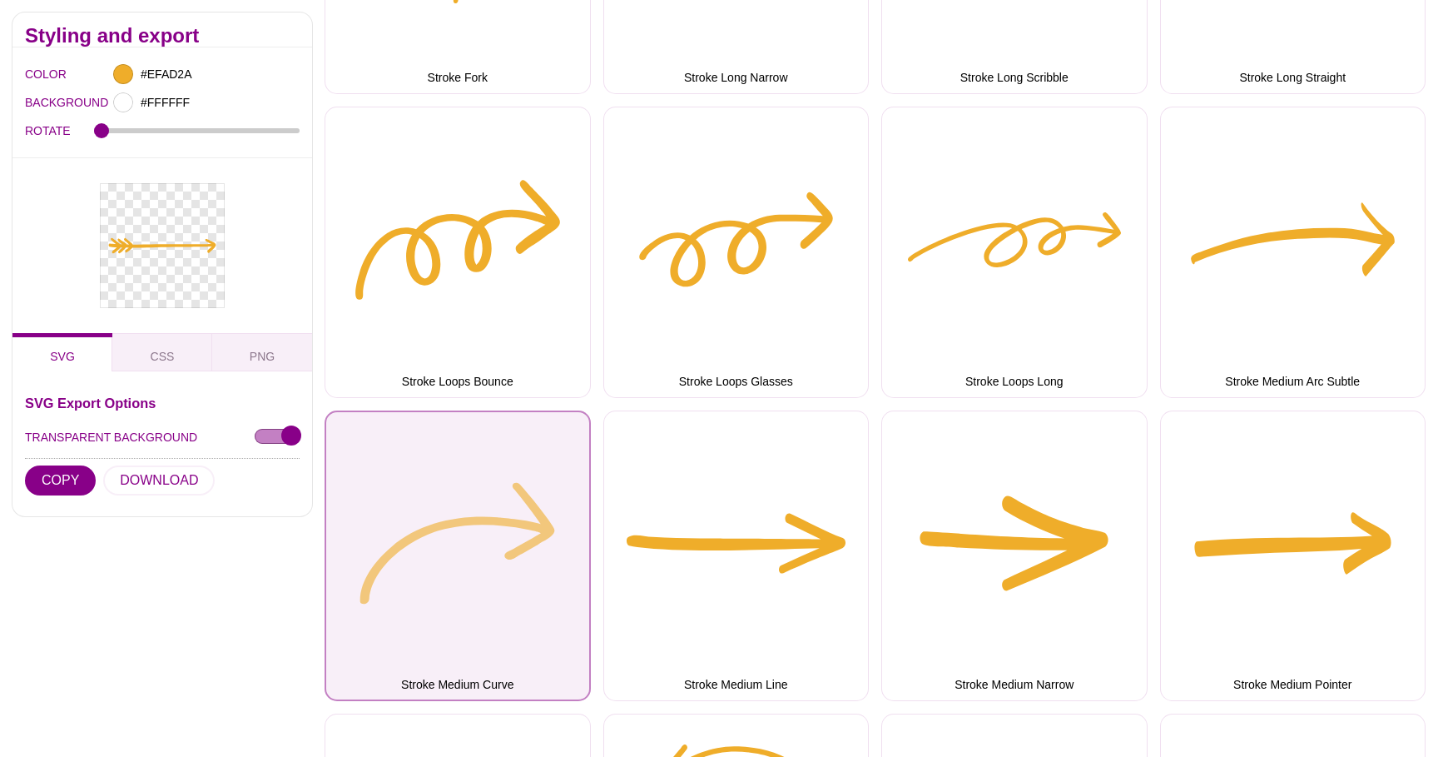
click at [520, 555] on button "Stroke Medium Curve" at bounding box center [458, 555] width 266 height 291
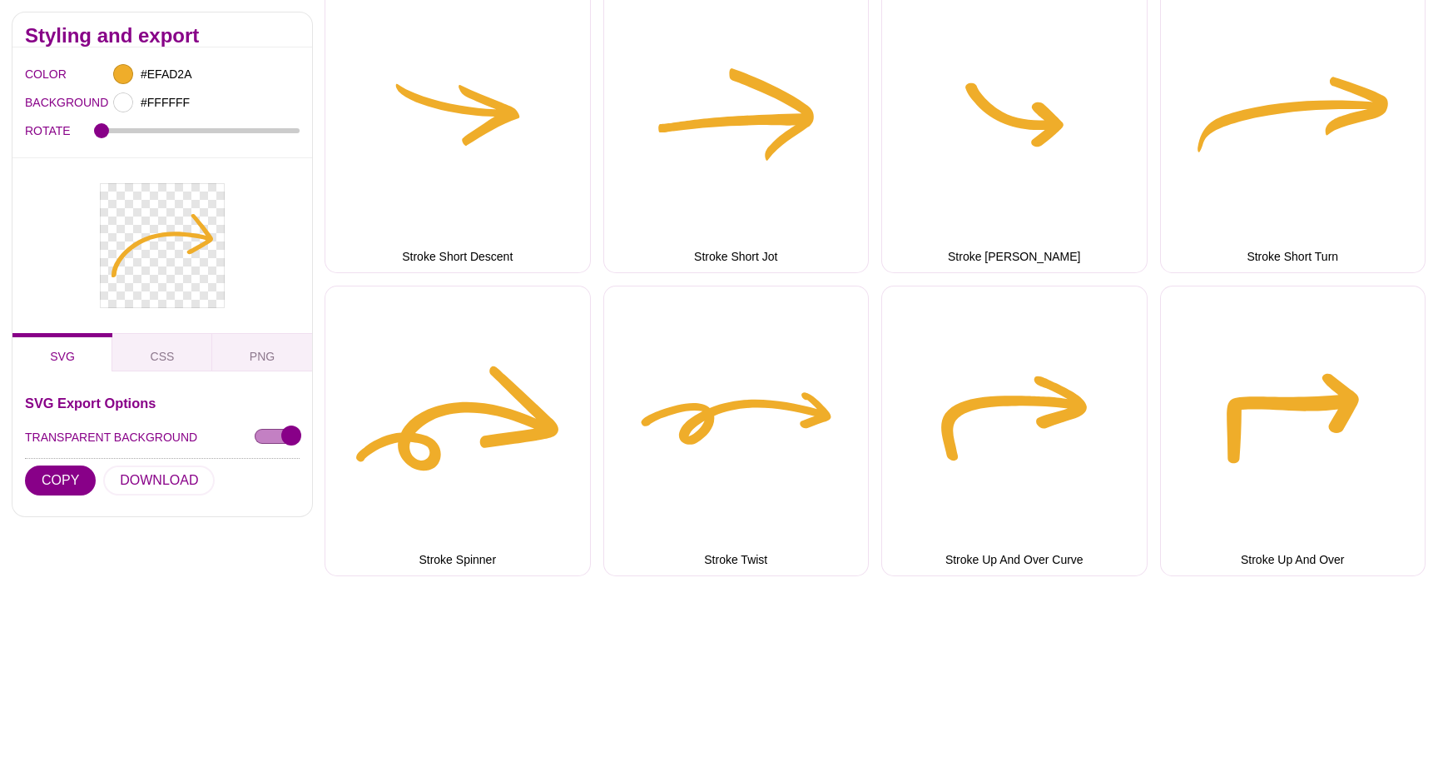
scroll to position [4587, 0]
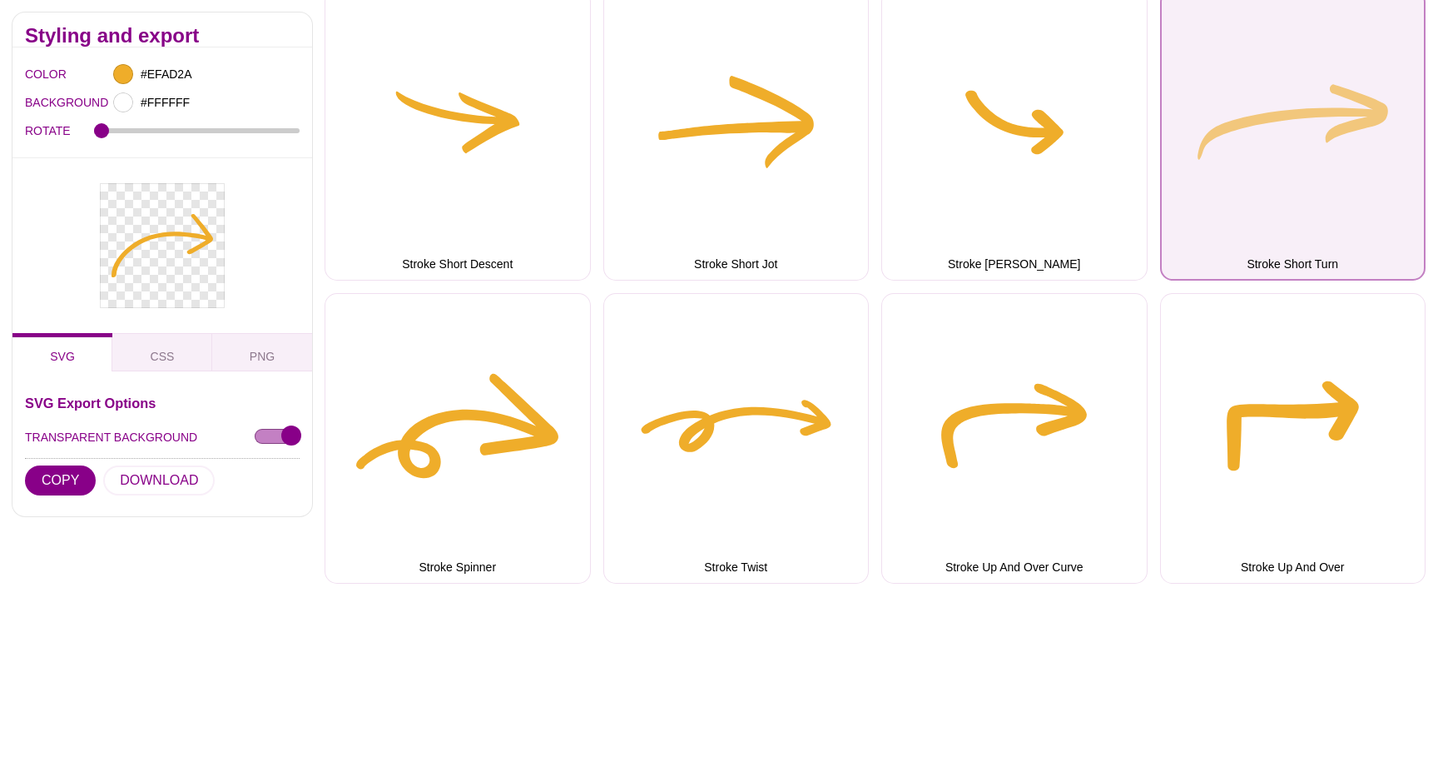
click at [1289, 194] on button "Stroke Short Turn" at bounding box center [1293, 134] width 266 height 291
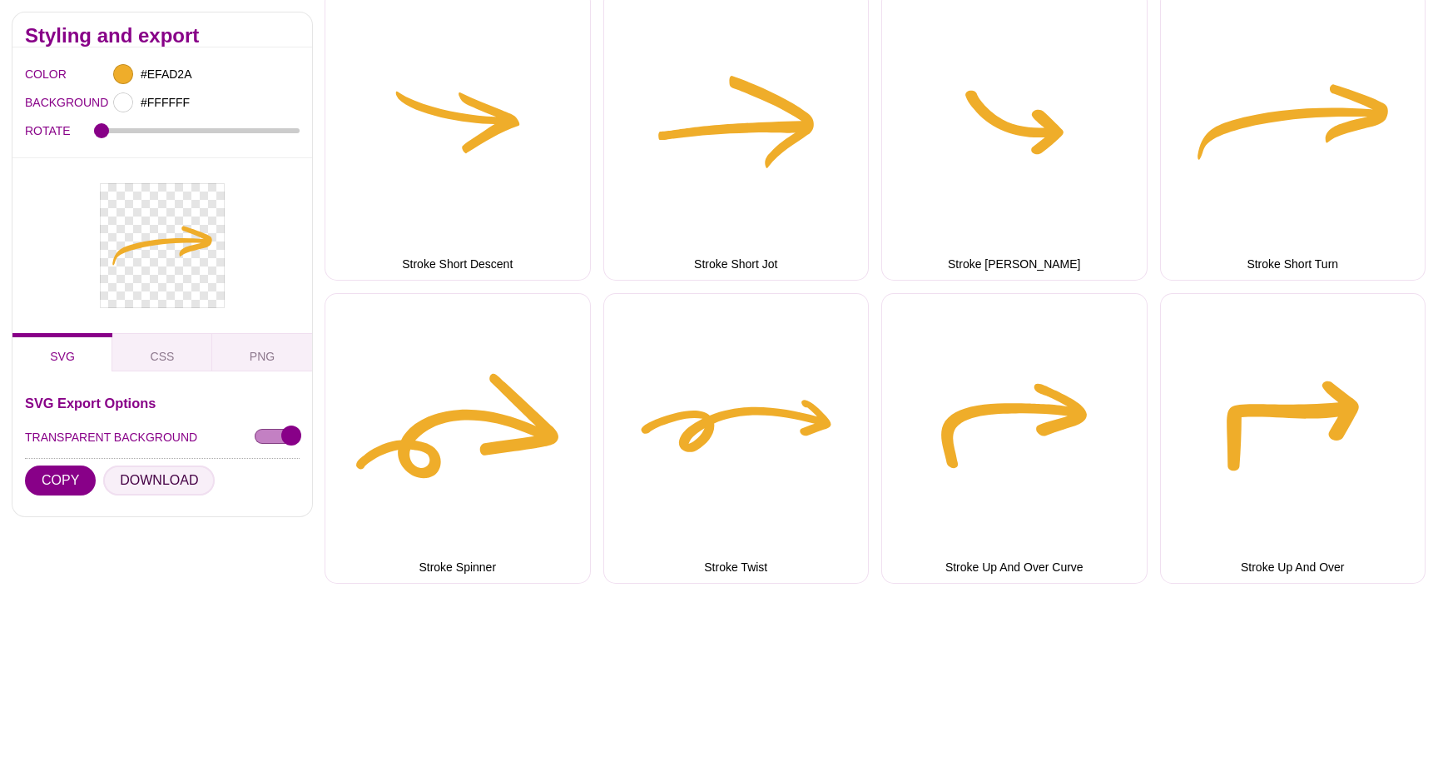
click at [166, 474] on button "DOWNLOAD" at bounding box center [159, 480] width 112 height 30
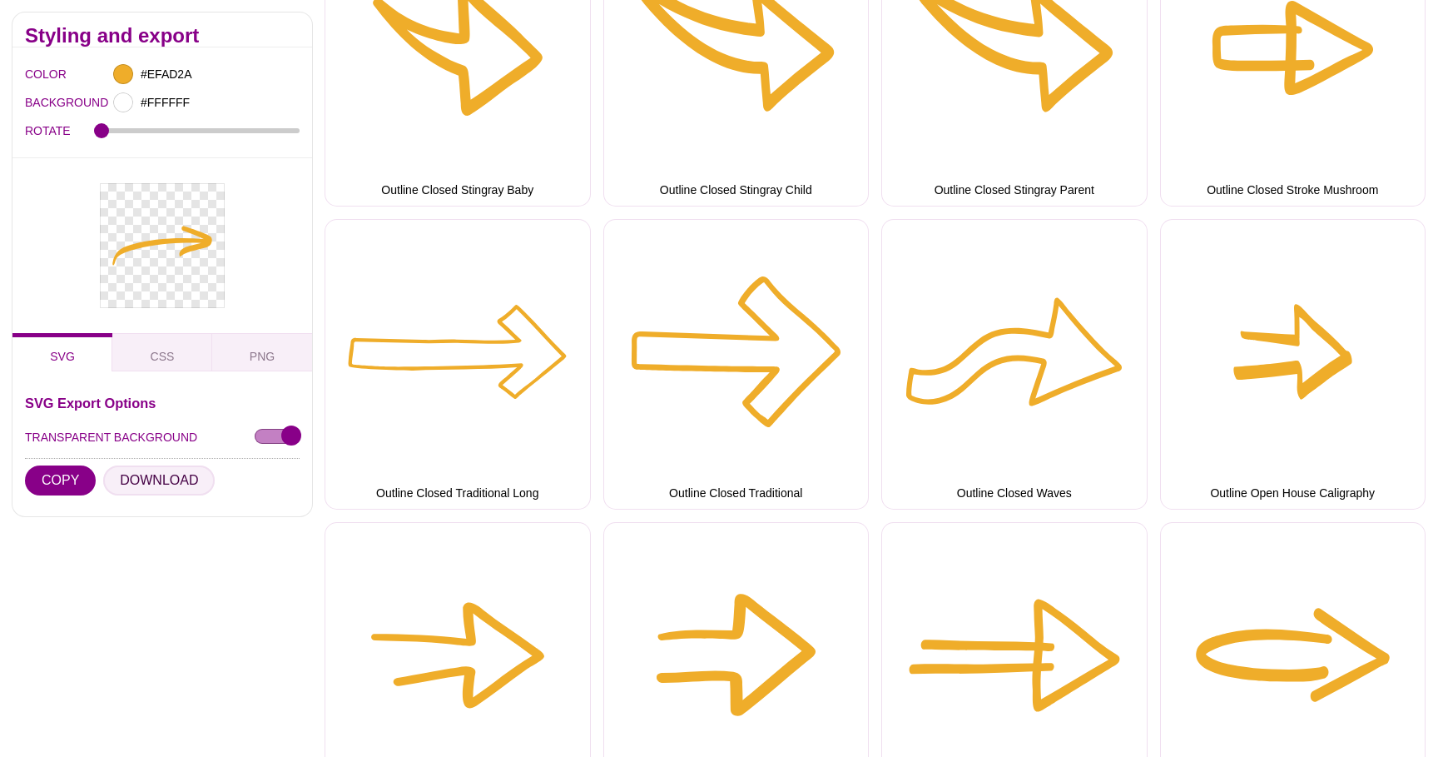
scroll to position [0, 0]
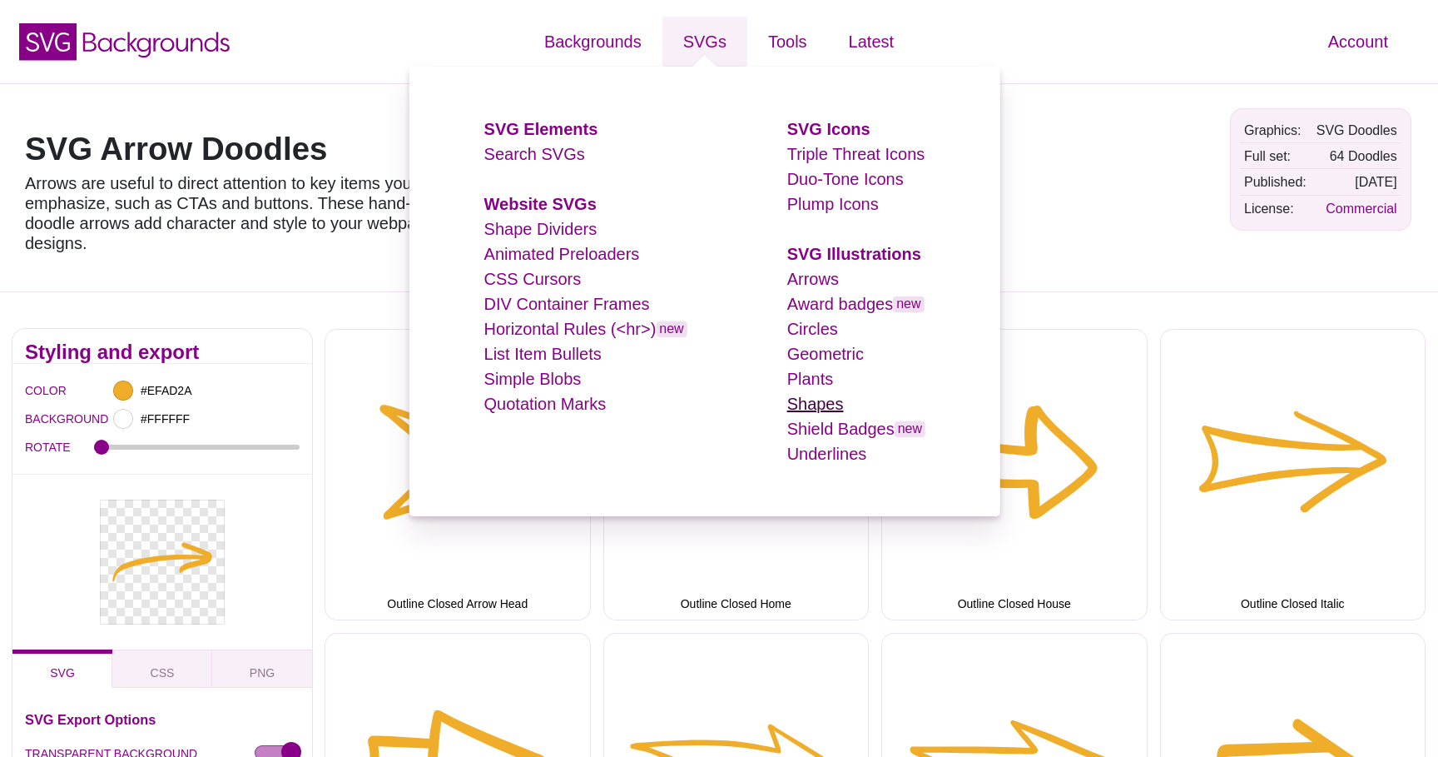
click at [817, 396] on link "Shapes" at bounding box center [815, 404] width 57 height 18
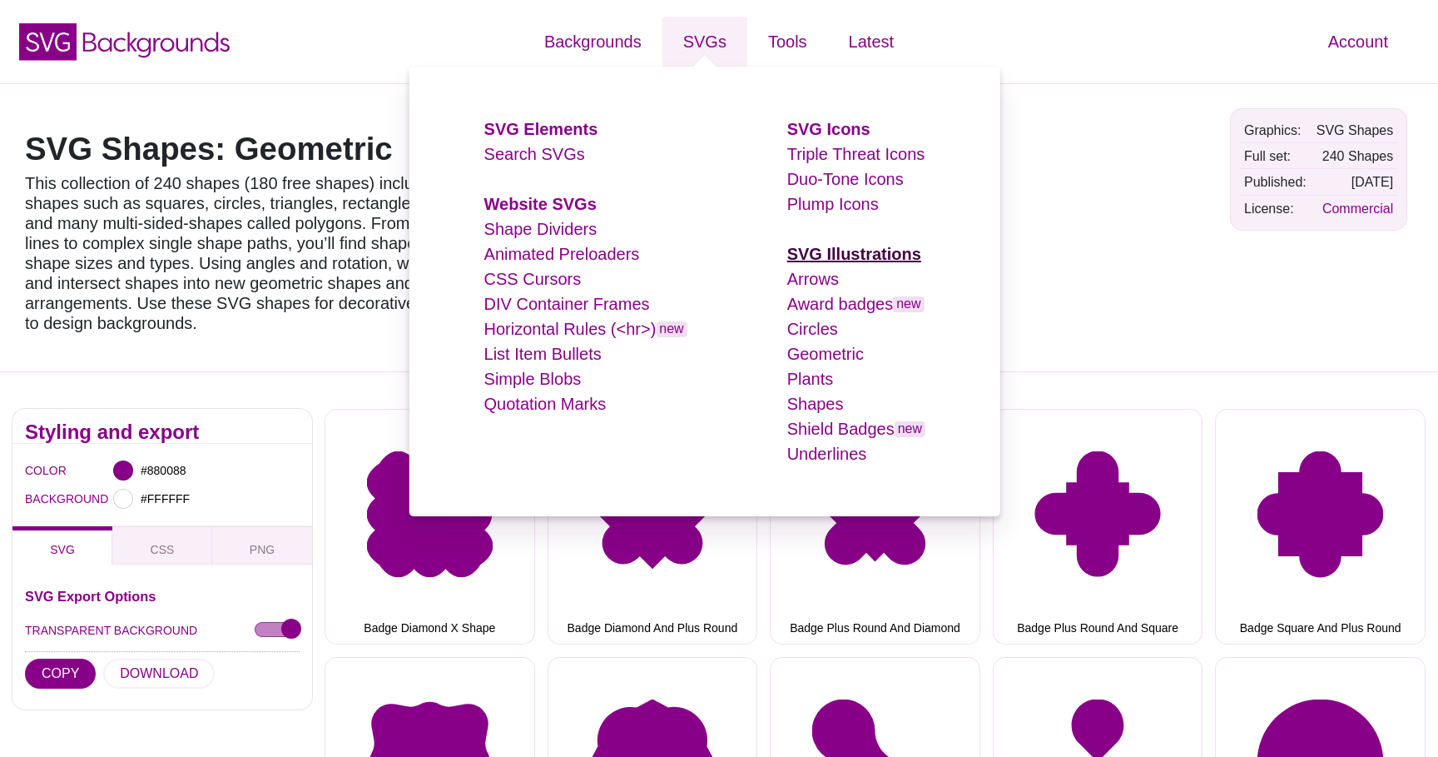
click at [819, 254] on strong "SVG Illustrations" at bounding box center [854, 254] width 134 height 18
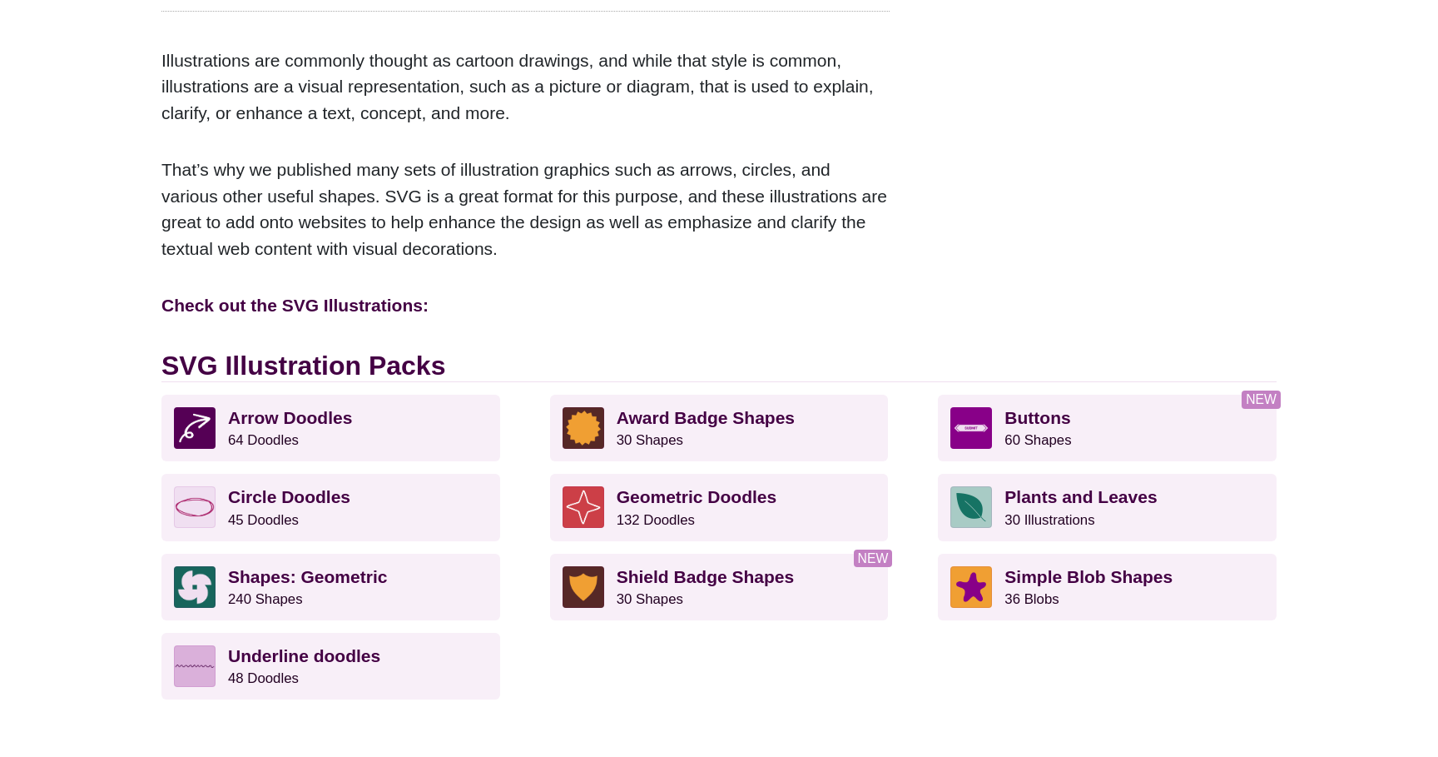
scroll to position [233, 0]
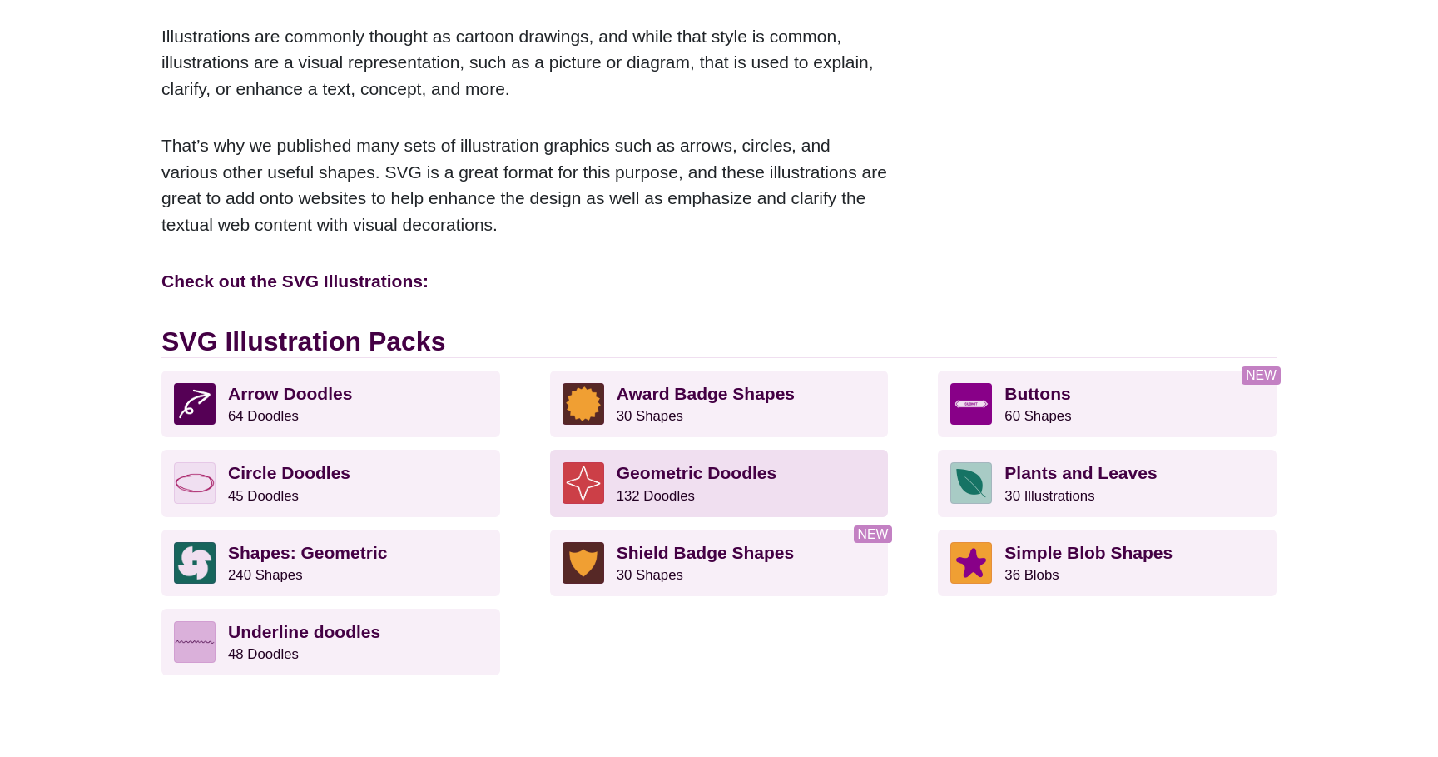
click at [703, 473] on strong "Geometric Doodles" at bounding box center [697, 472] width 161 height 19
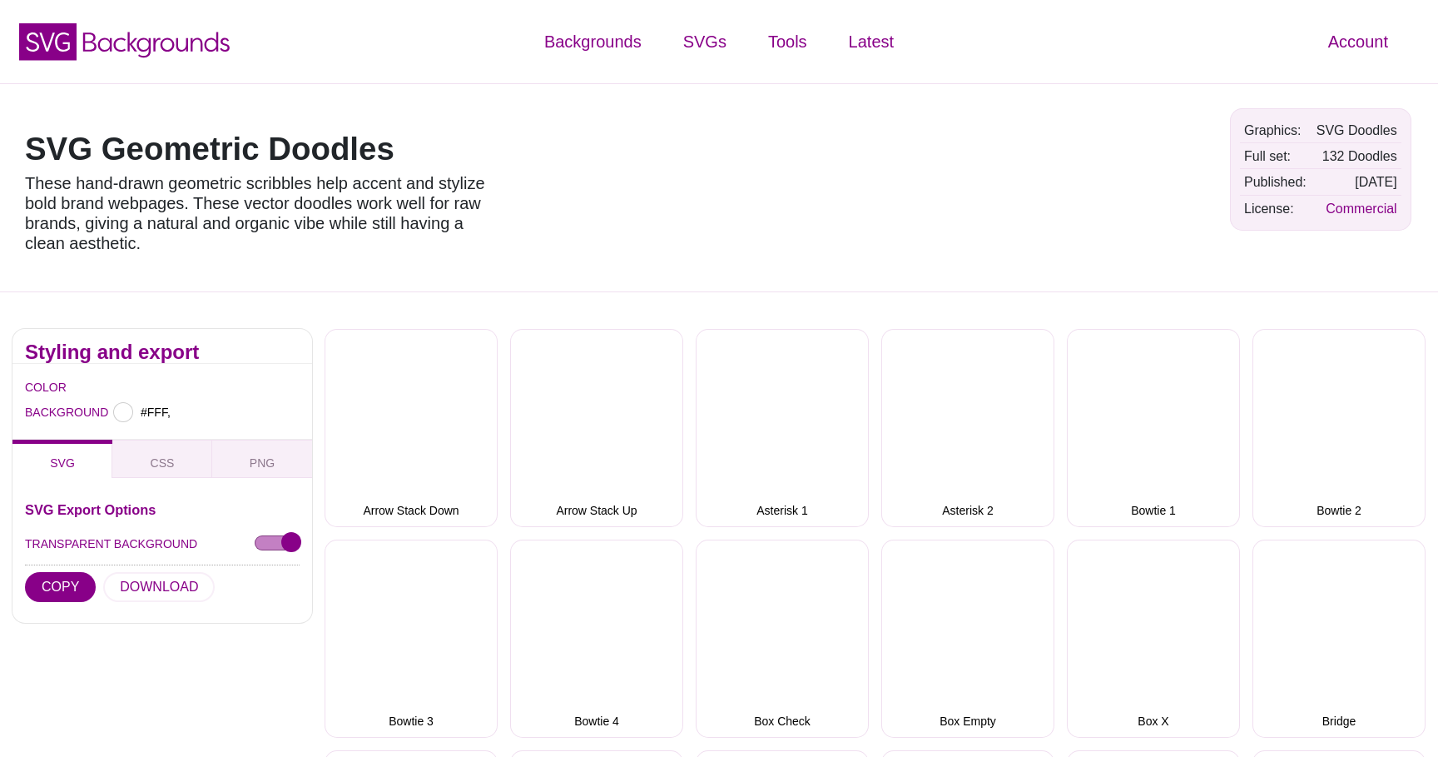
type input "#FFFFFF"
